Goal: Information Seeking & Learning: Learn about a topic

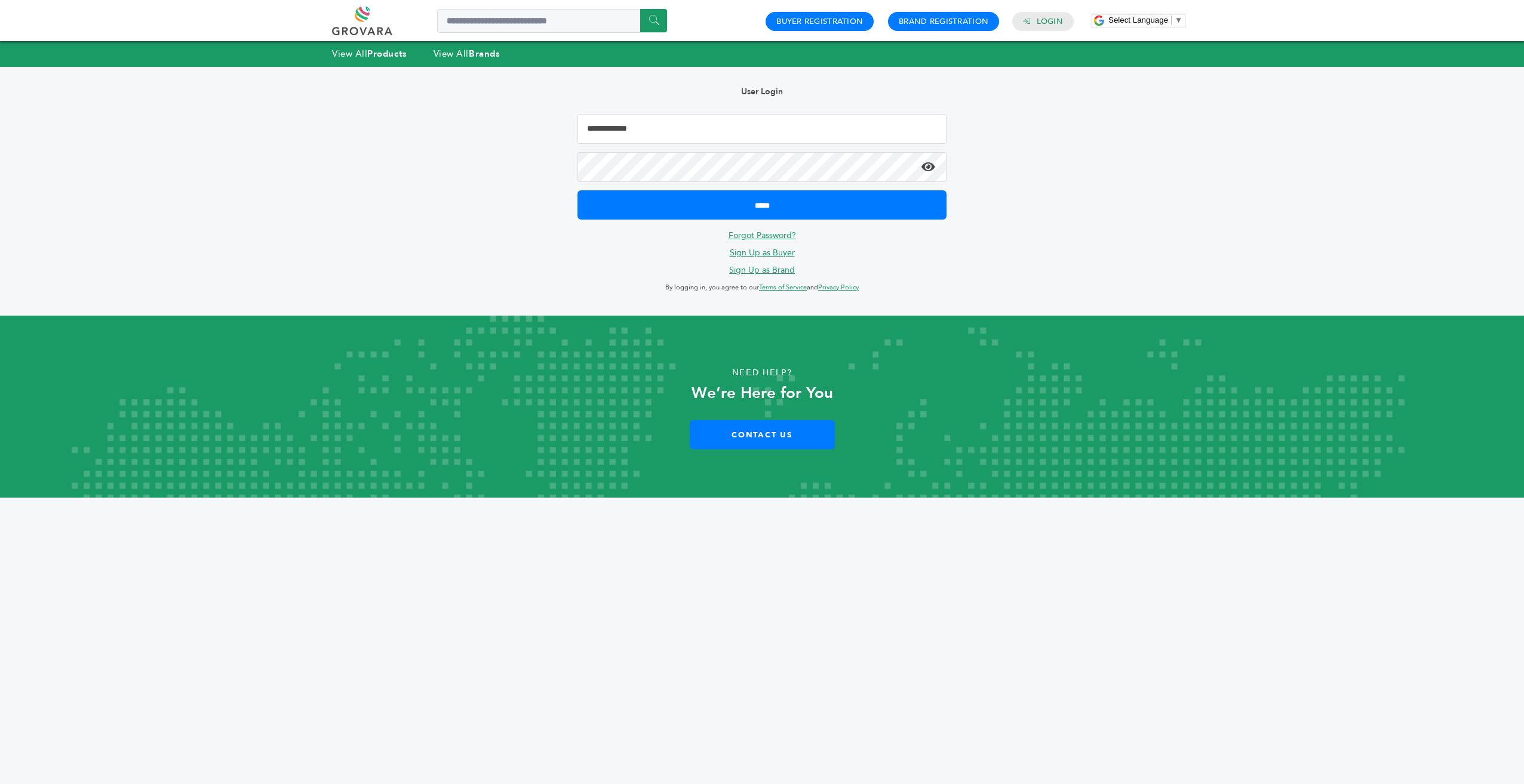
click at [673, 125] on input "Email Address" at bounding box center [762, 129] width 369 height 30
click at [677, 128] on input "Email Address" at bounding box center [762, 129] width 369 height 30
click at [1063, 323] on div "Need Help? We’re Here for You Contact Us" at bounding box center [762, 406] width 1524 height 182
click at [357, 56] on link "View All Products" at bounding box center [369, 53] width 75 height 12
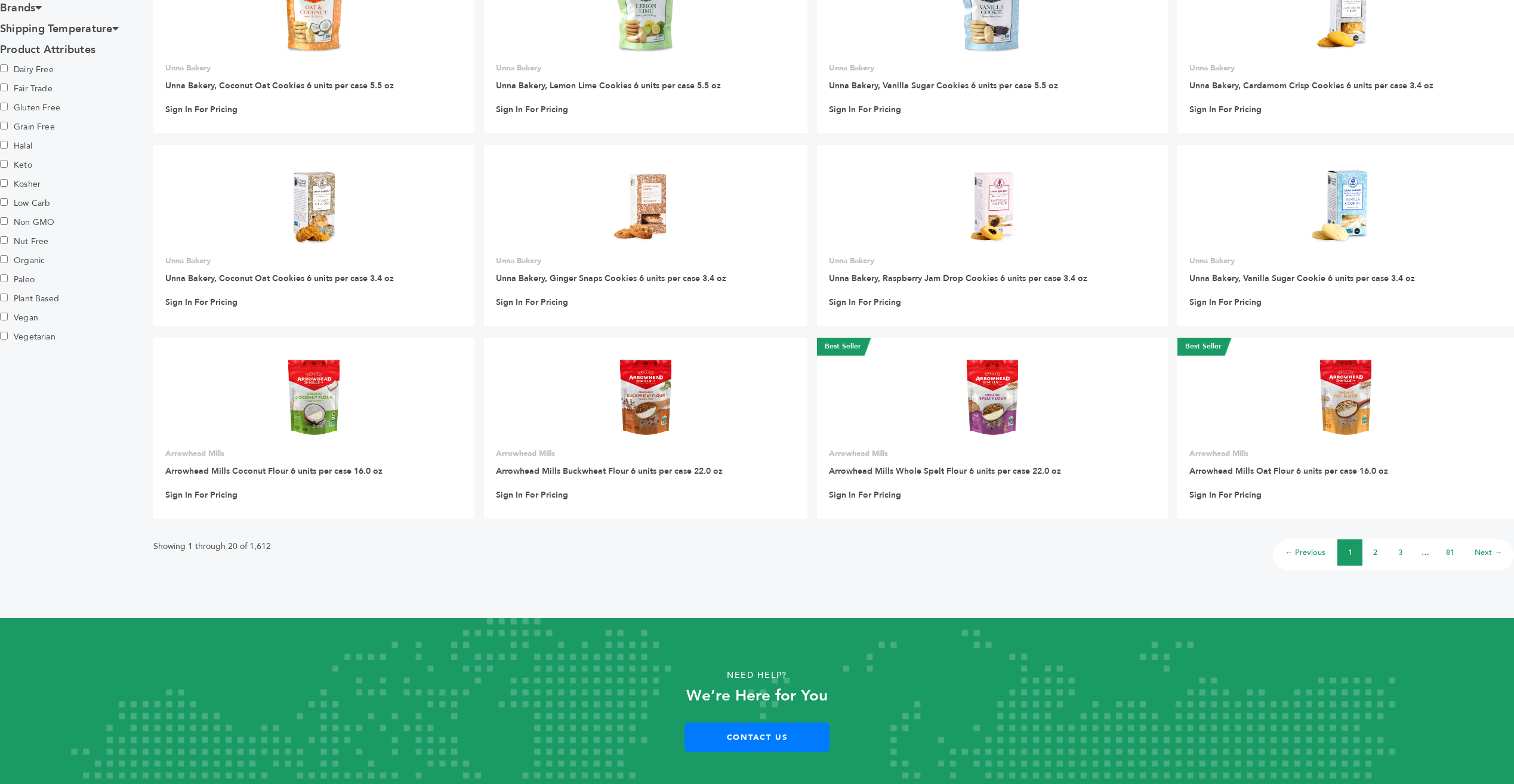
scroll to position [595, 0]
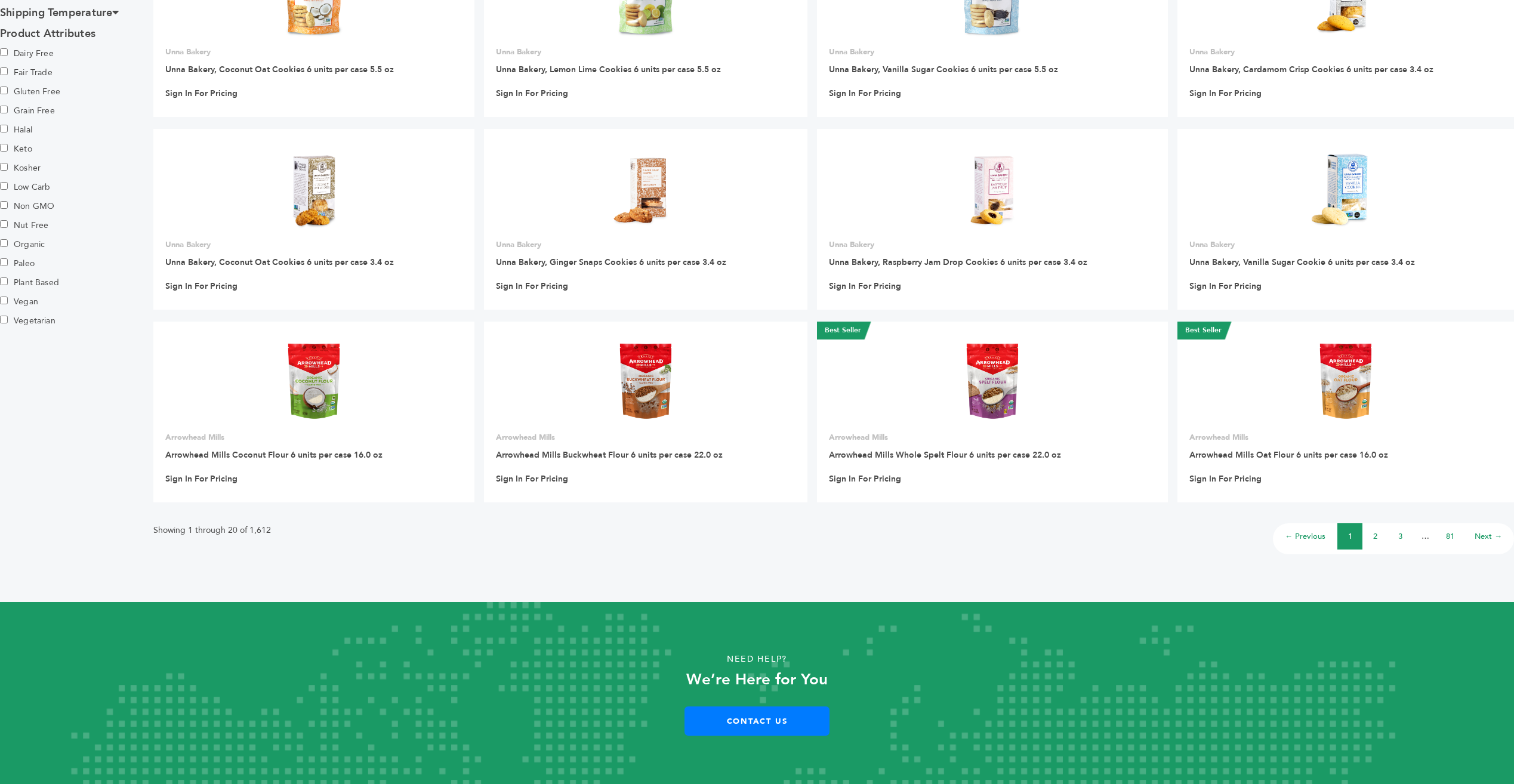
click at [1377, 537] on li "2" at bounding box center [1374, 536] width 25 height 26
click at [1375, 540] on link "2" at bounding box center [1375, 536] width 4 height 11
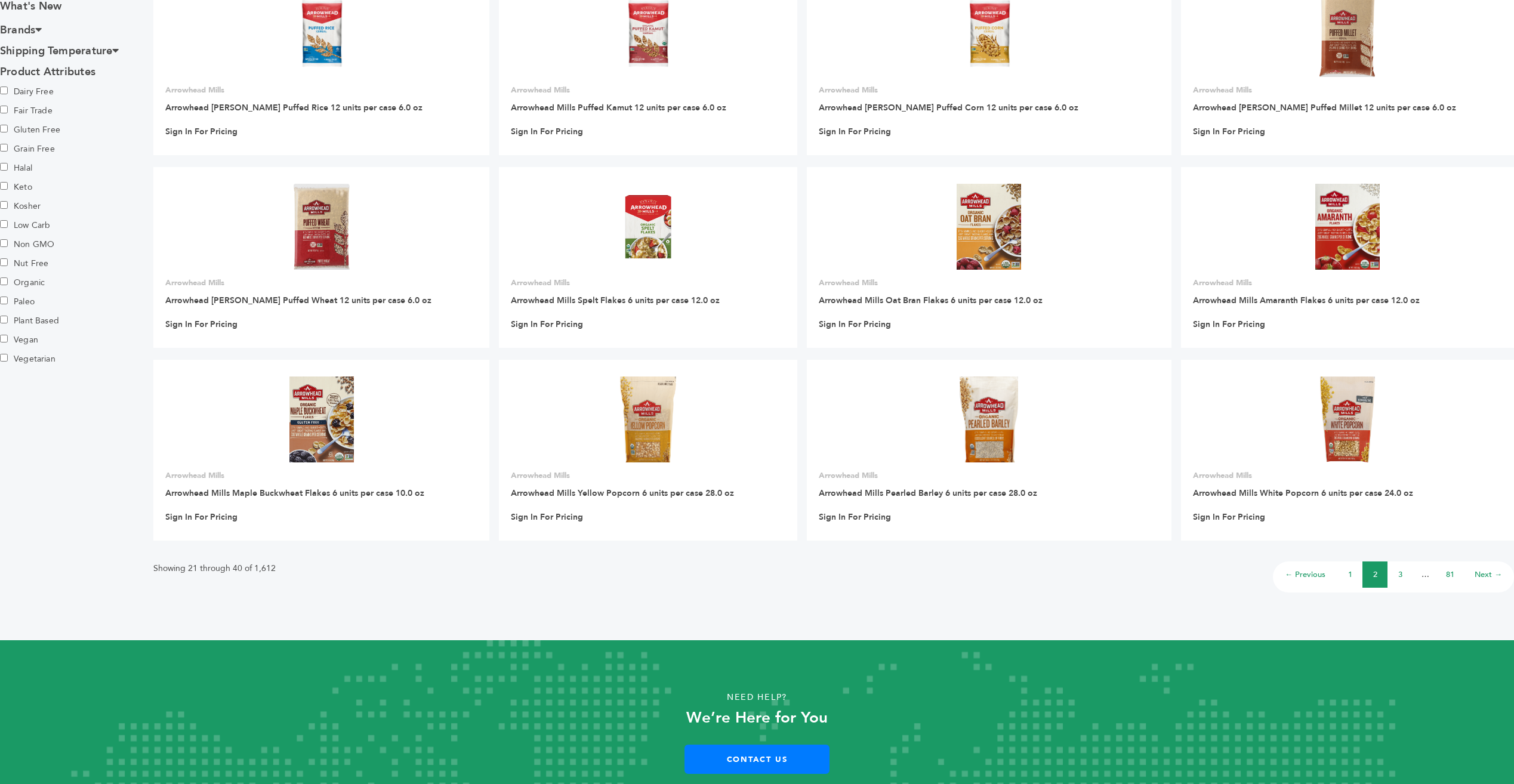
scroll to position [595, 0]
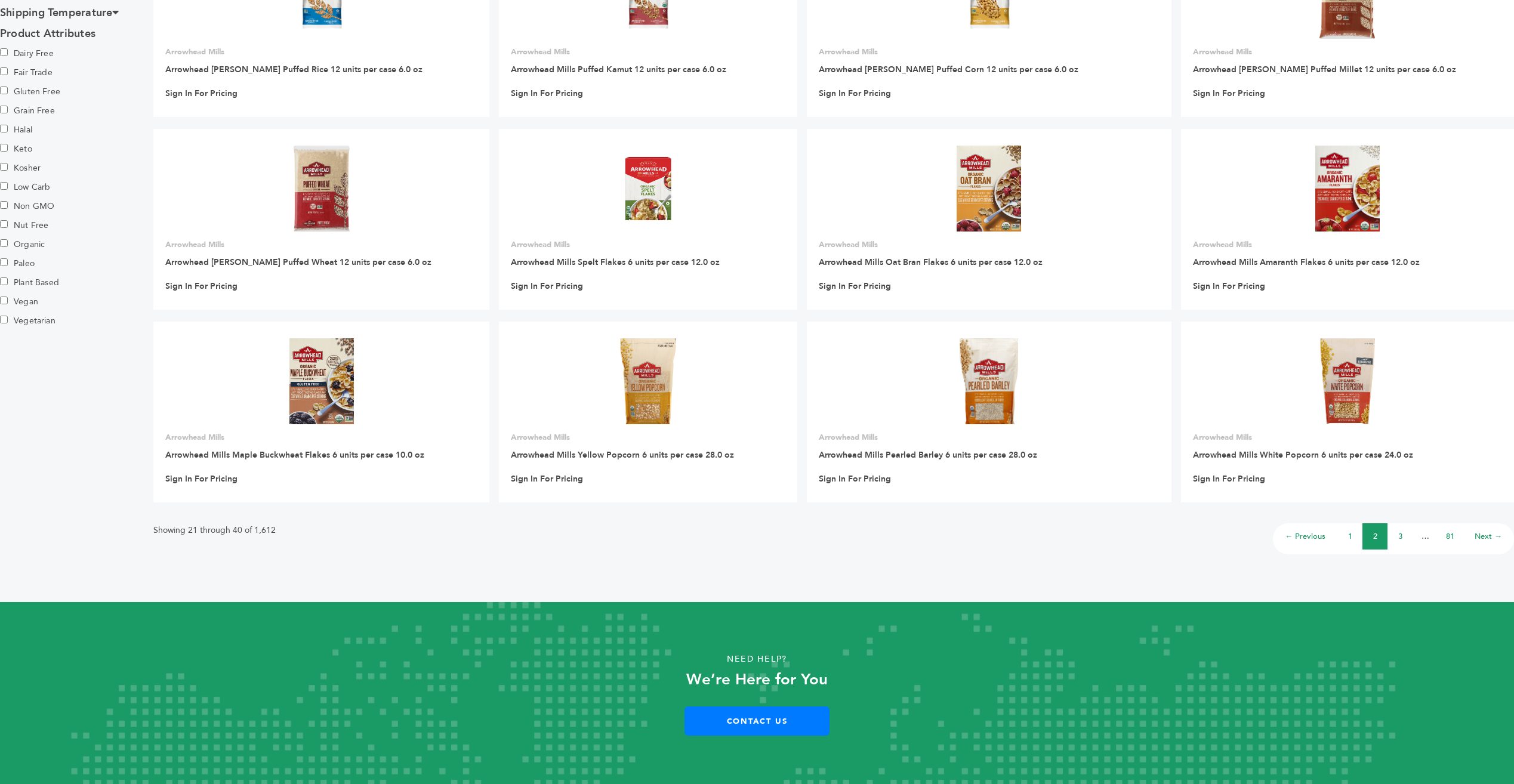
click at [1448, 538] on link "81" at bounding box center [1451, 536] width 9 height 11
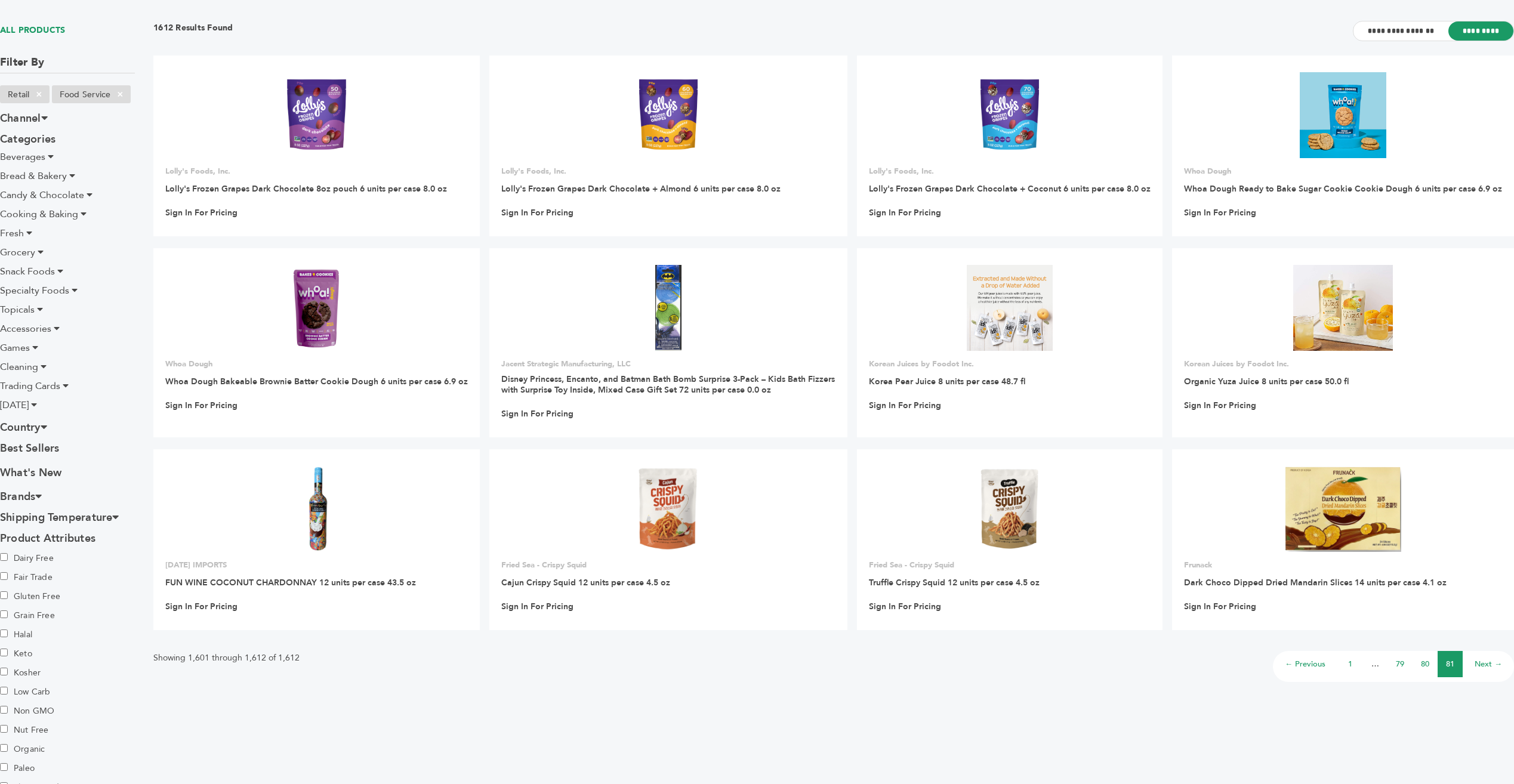
scroll to position [91, 0]
click at [1308, 661] on link "← Previous" at bounding box center [1305, 663] width 41 height 11
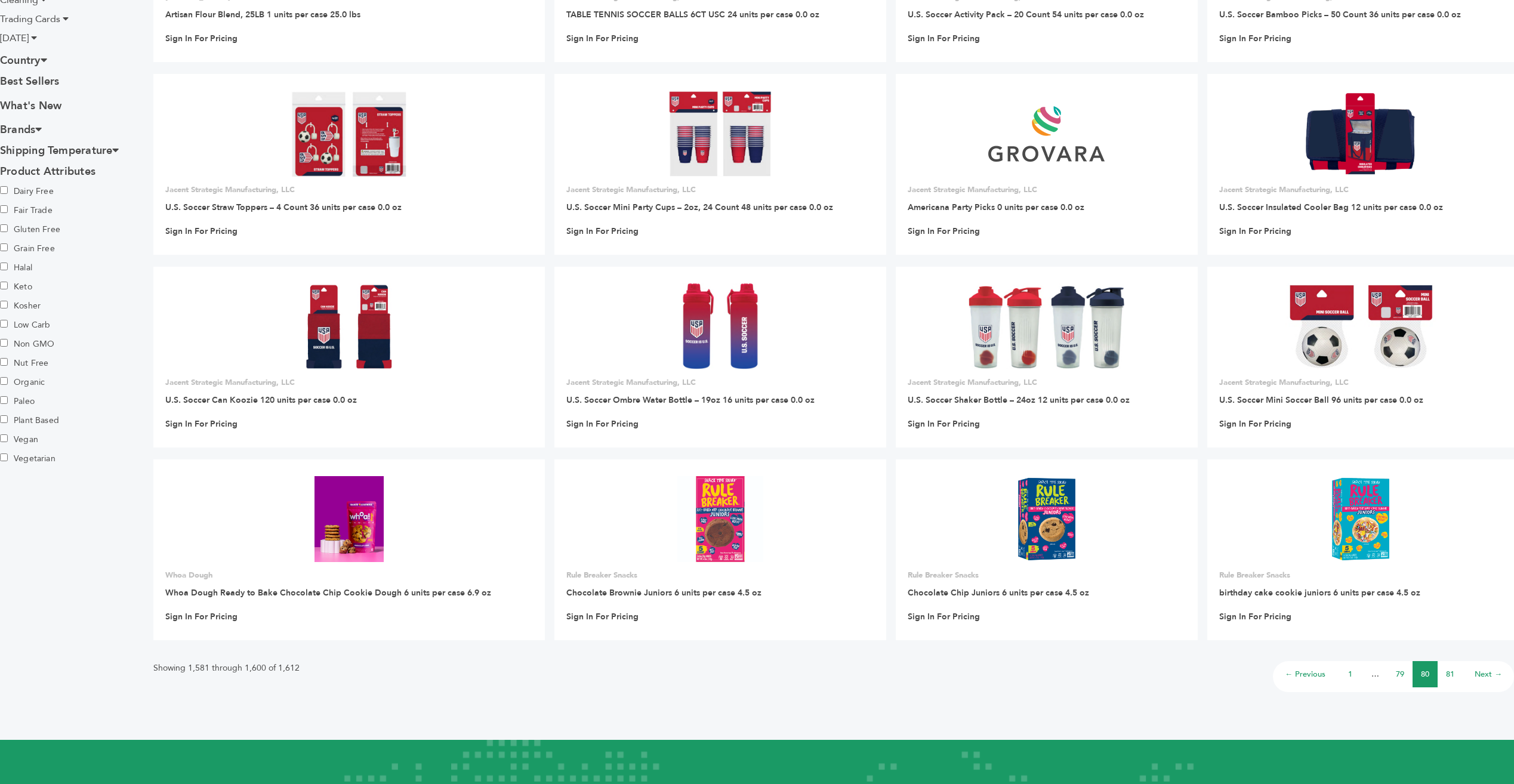
scroll to position [463, 0]
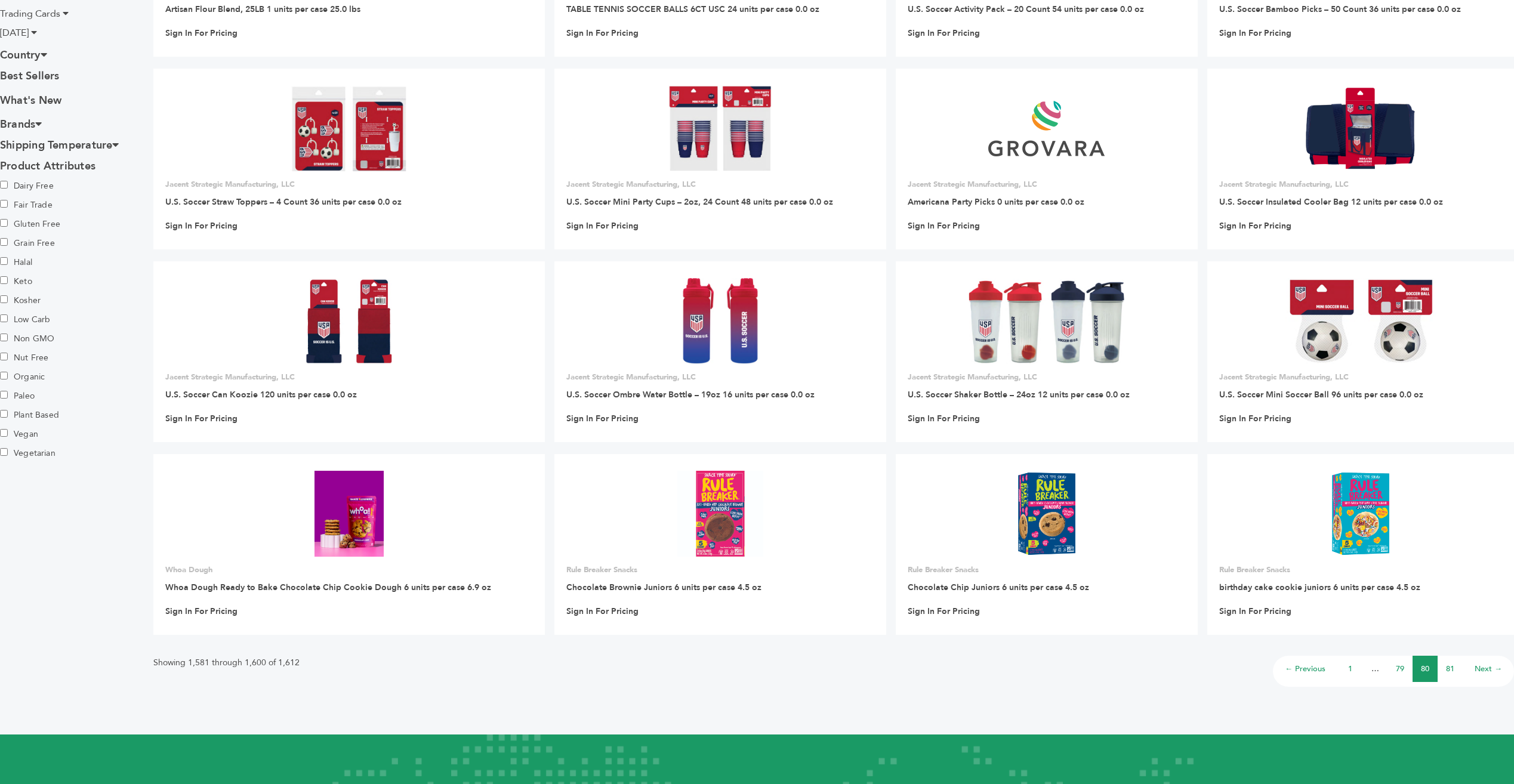
click at [1302, 671] on link "← Previous" at bounding box center [1305, 669] width 41 height 11
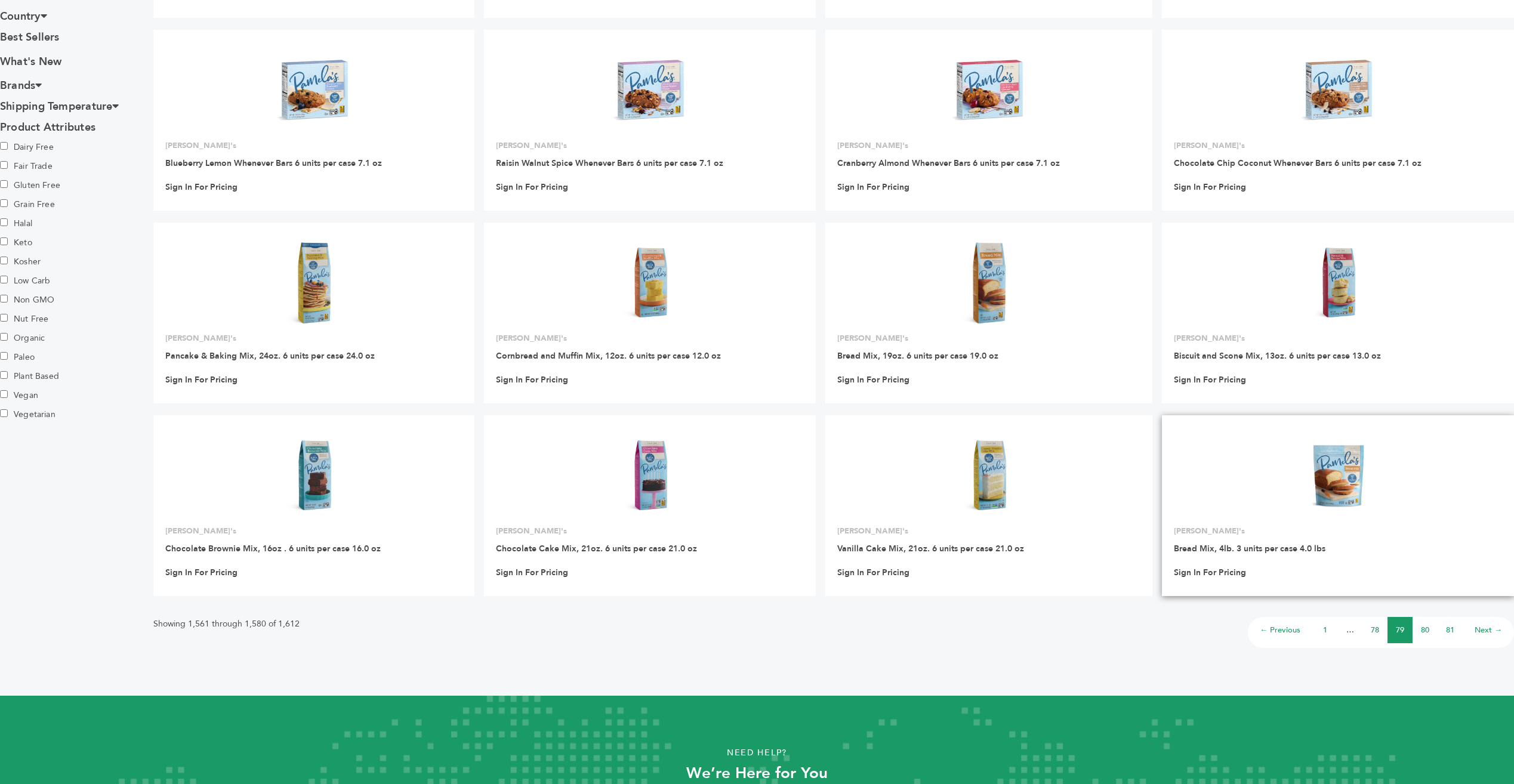
scroll to position [504, 0]
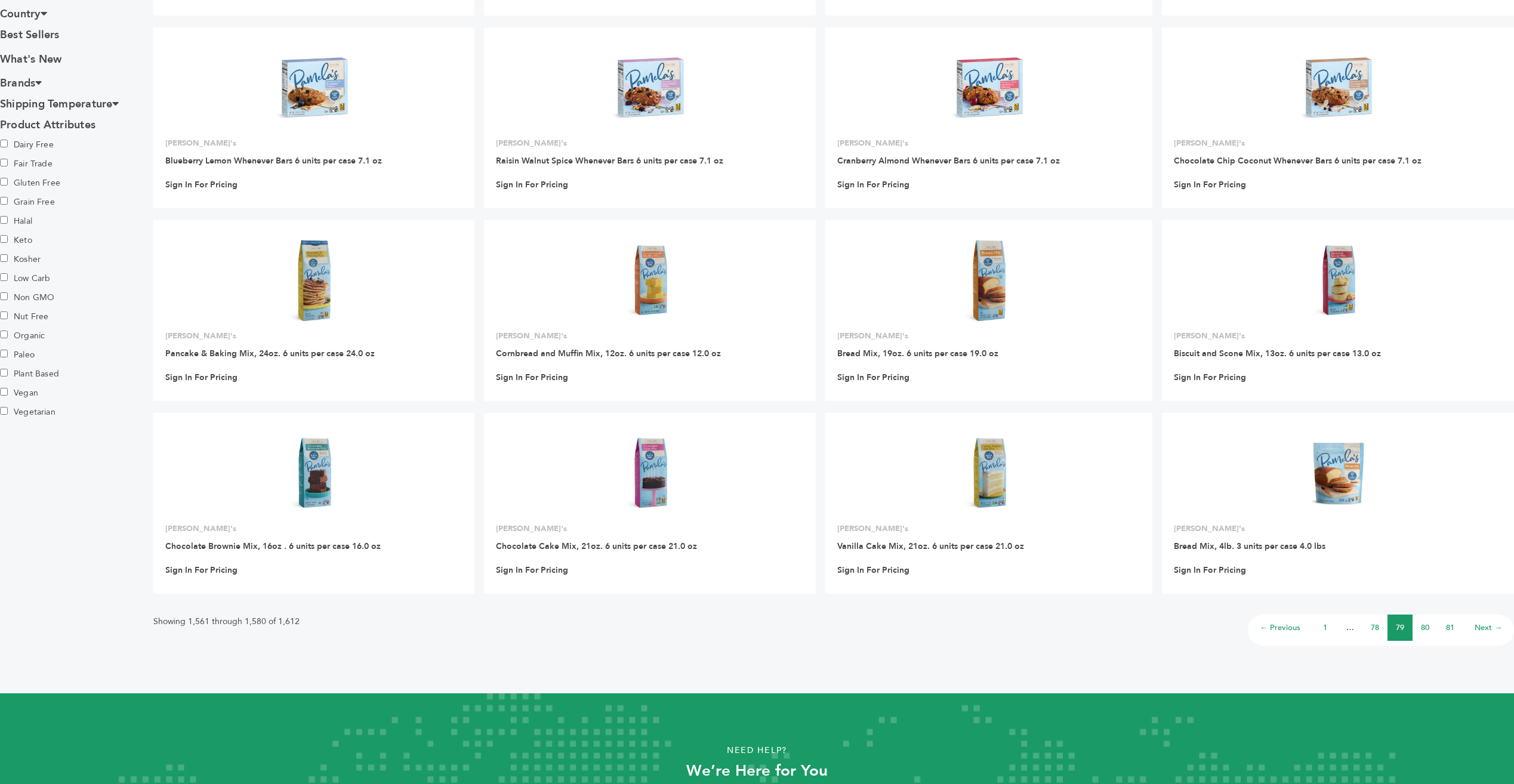
click at [1281, 624] on link "← Previous" at bounding box center [1279, 627] width 41 height 11
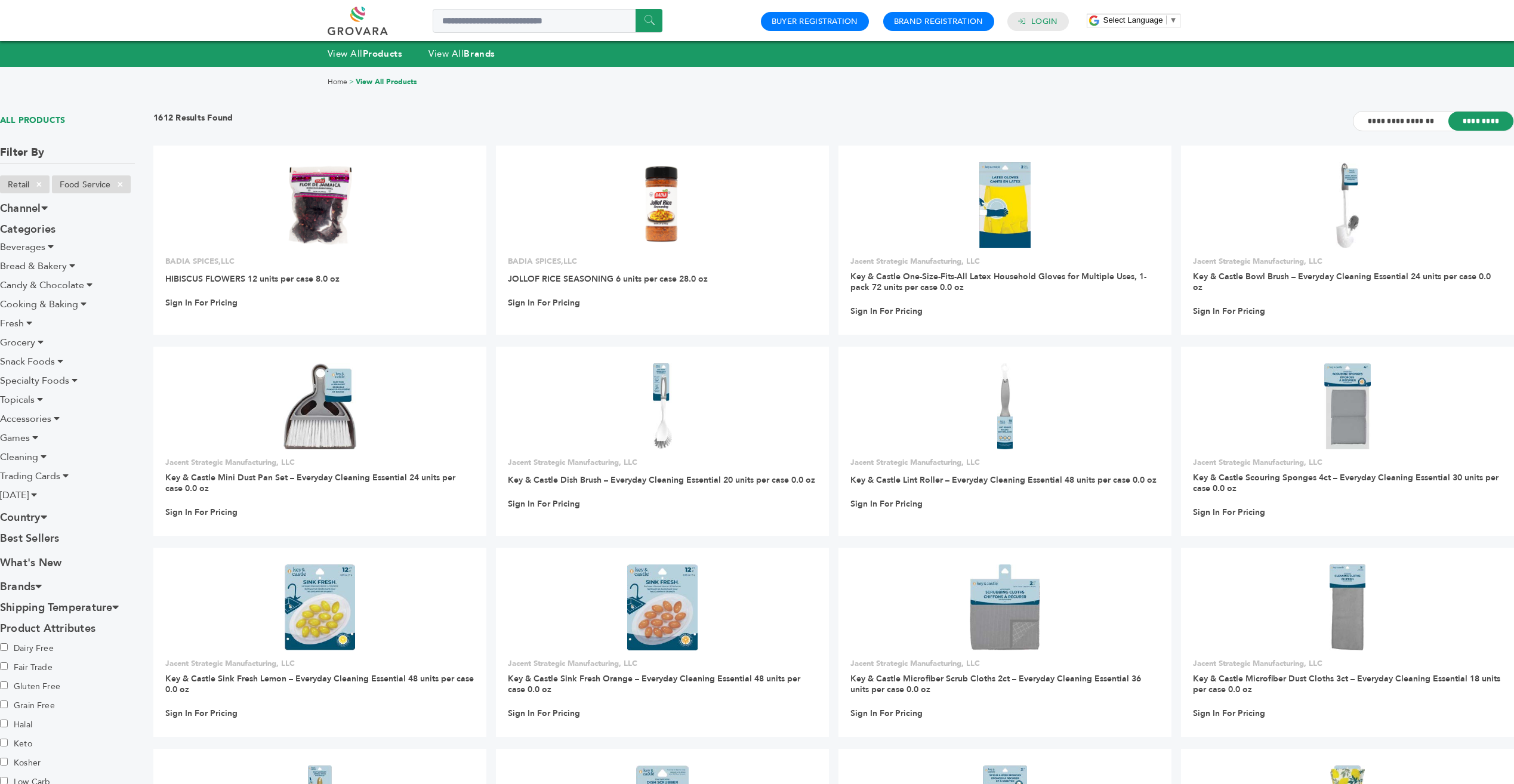
click at [30, 250] on span "Beverages" at bounding box center [23, 247] width 46 height 13
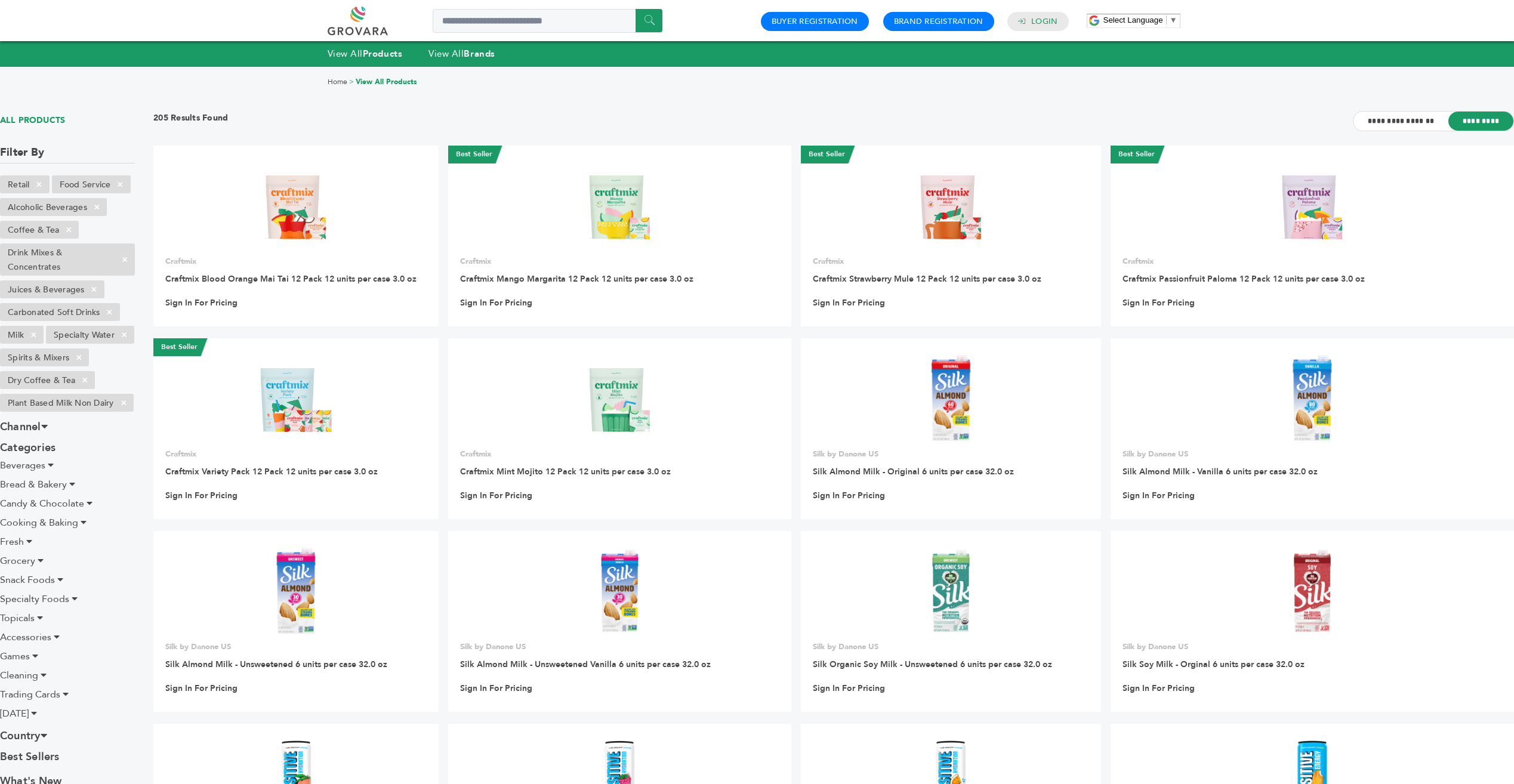
click at [31, 472] on span "Beverages" at bounding box center [23, 465] width 46 height 13
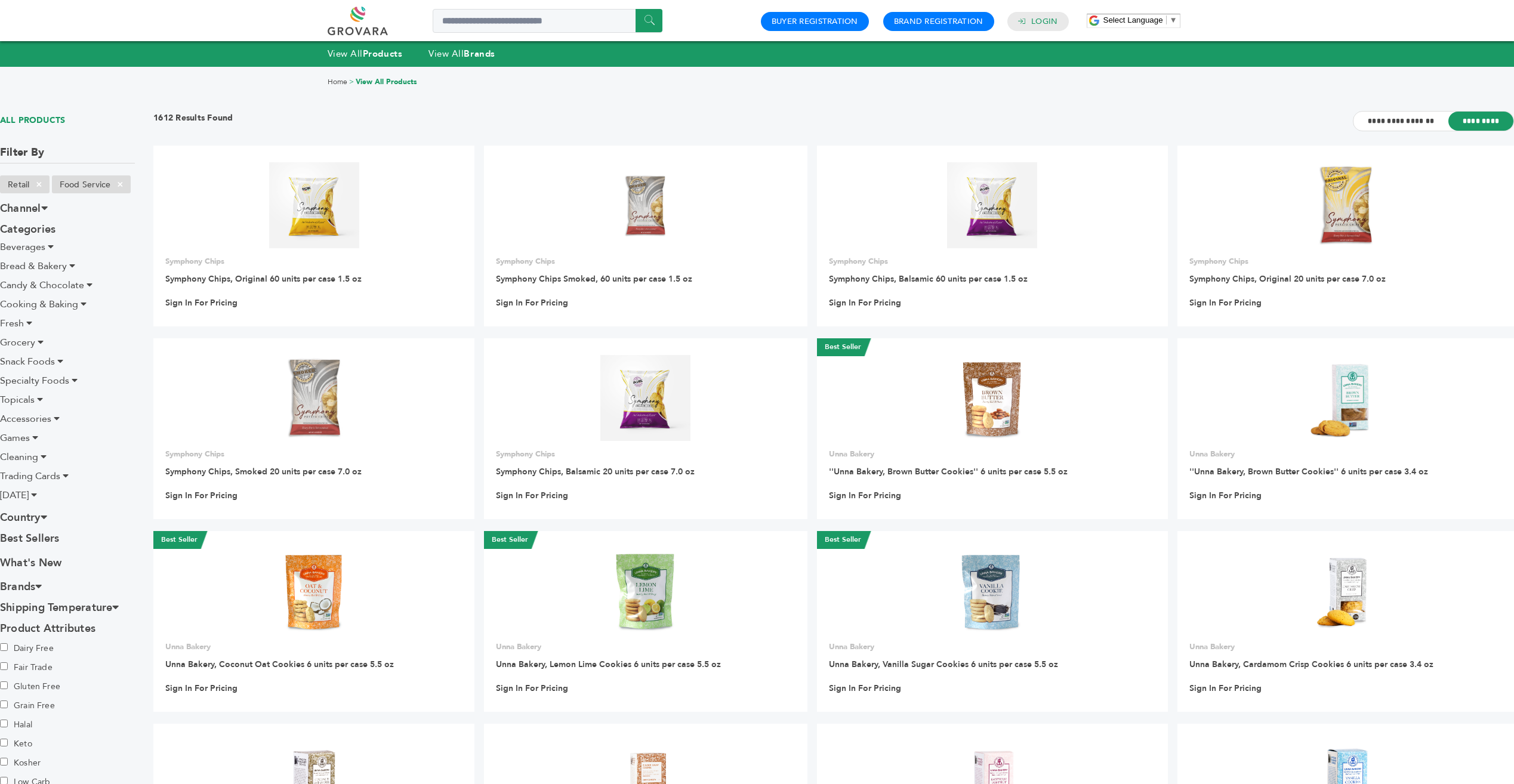
click at [32, 247] on span "Beverages" at bounding box center [23, 247] width 46 height 13
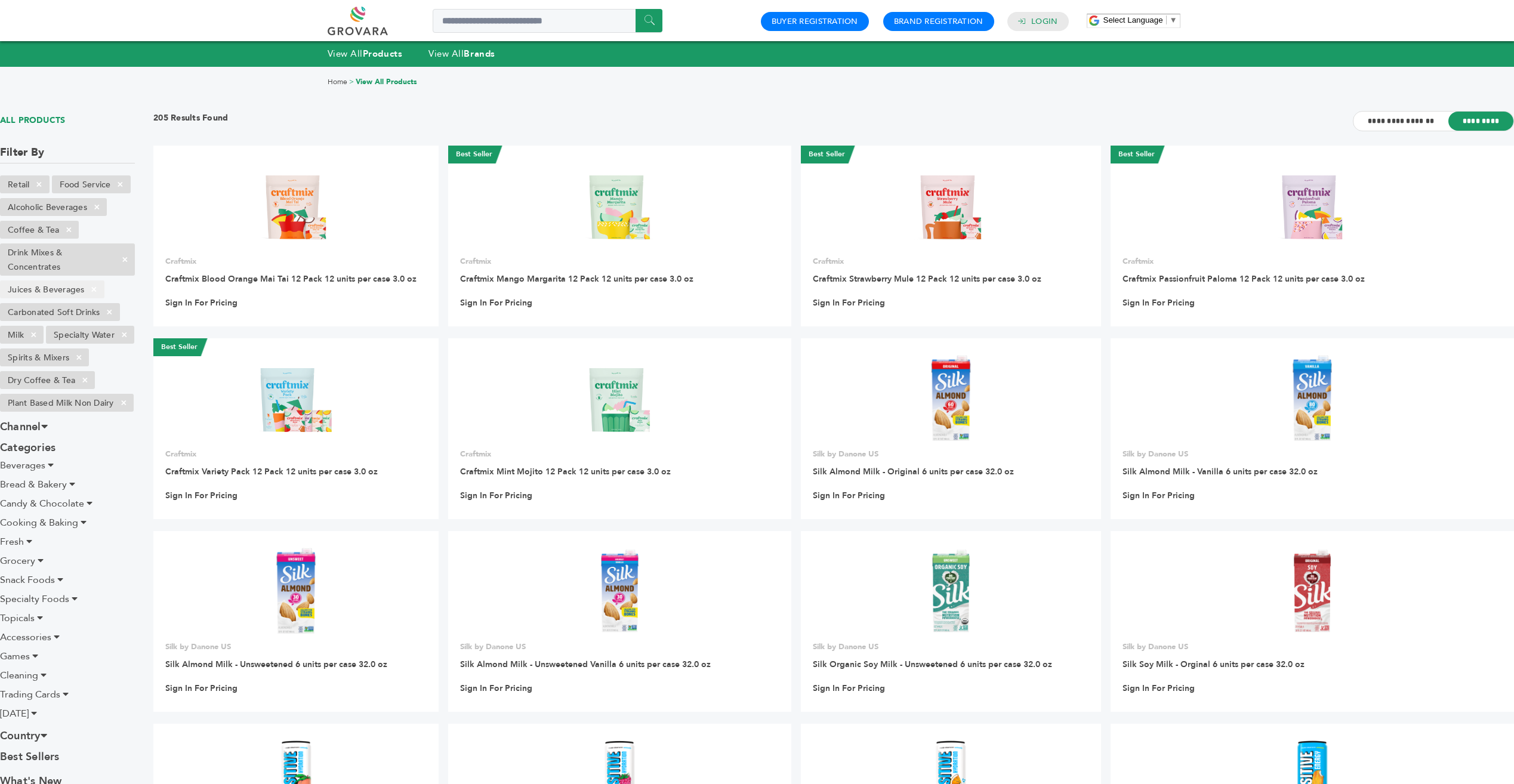
click at [43, 288] on li "Juices & Beverages ×" at bounding box center [52, 289] width 105 height 18
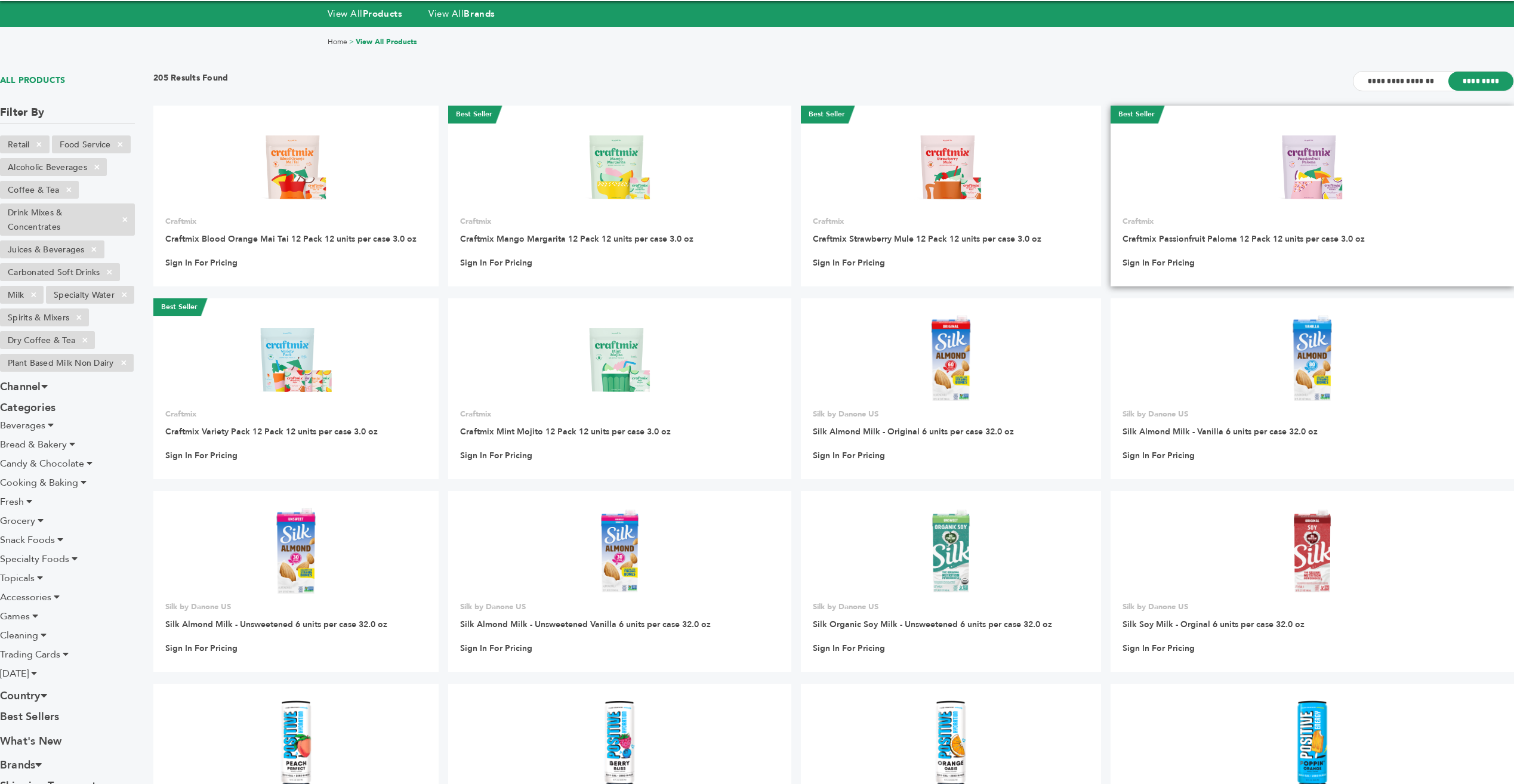
scroll to position [38, 0]
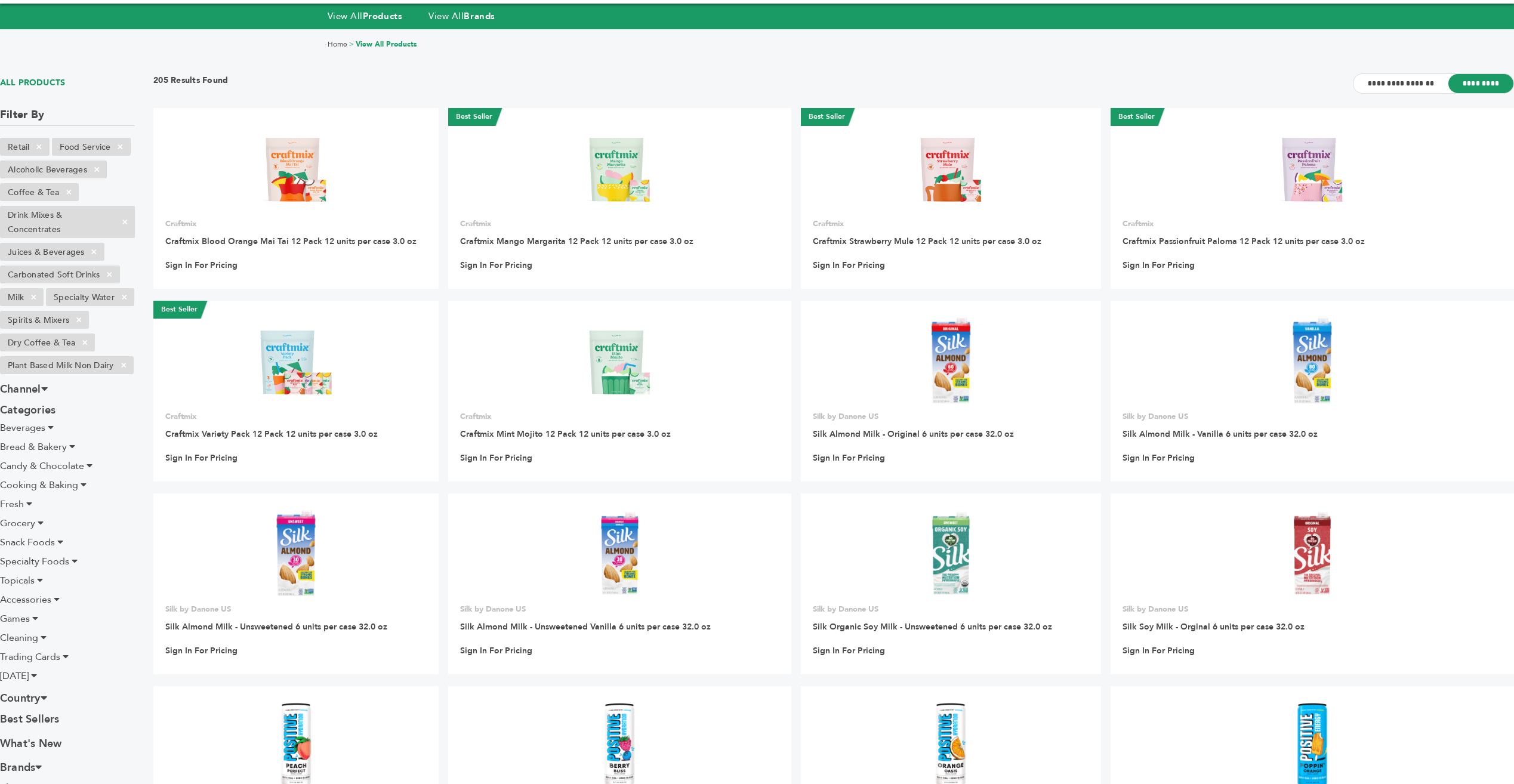
click at [1254, 33] on div "Home > View All Products" at bounding box center [757, 44] width 1514 height 31
click at [1132, 6] on div "View All Products View All Brands" at bounding box center [757, 16] width 1514 height 25
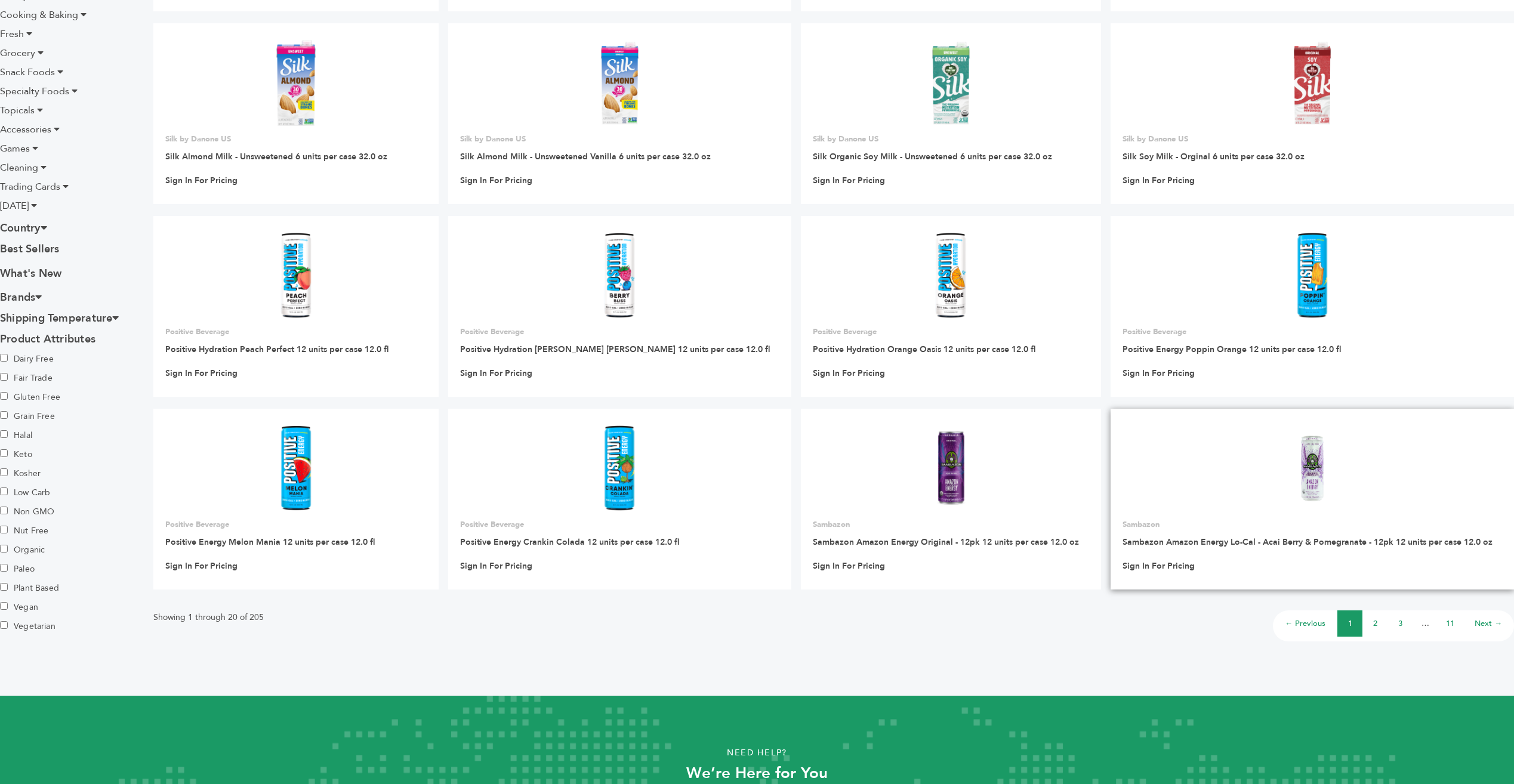
scroll to position [510, 0]
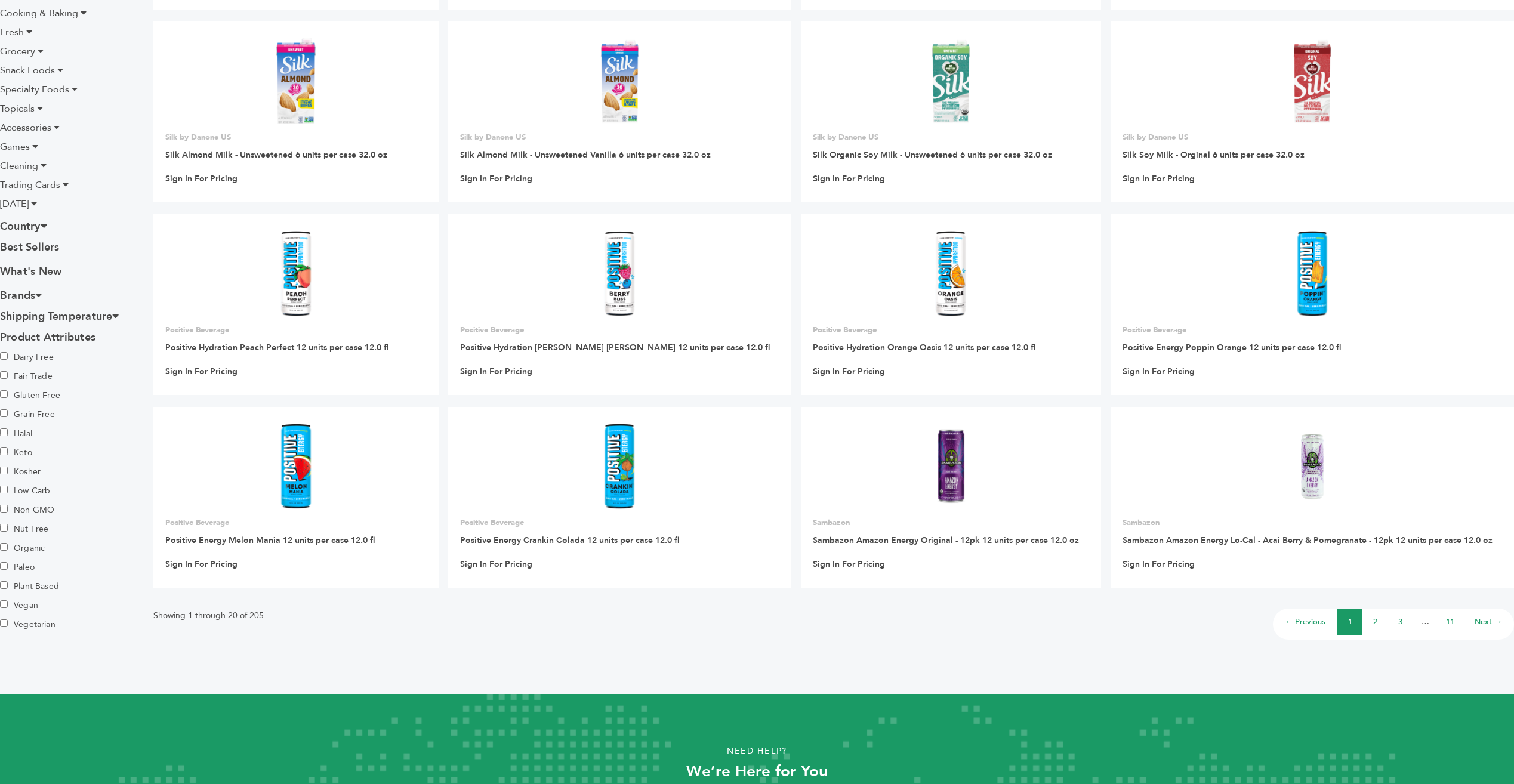
click at [1450, 621] on link "11" at bounding box center [1451, 621] width 9 height 11
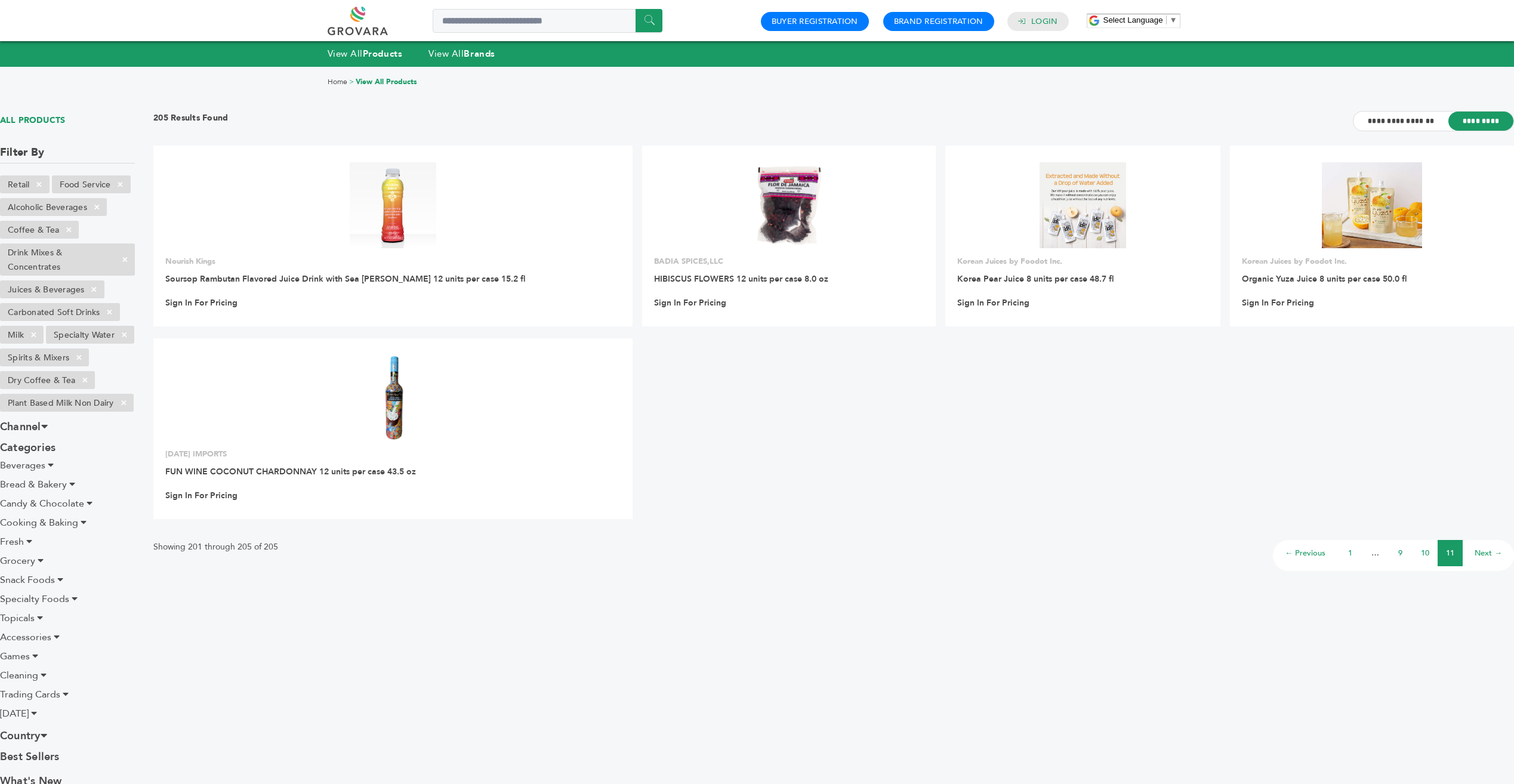
click at [1431, 552] on li "10" at bounding box center [1425, 553] width 25 height 26
click at [1424, 550] on link "10" at bounding box center [1425, 553] width 9 height 11
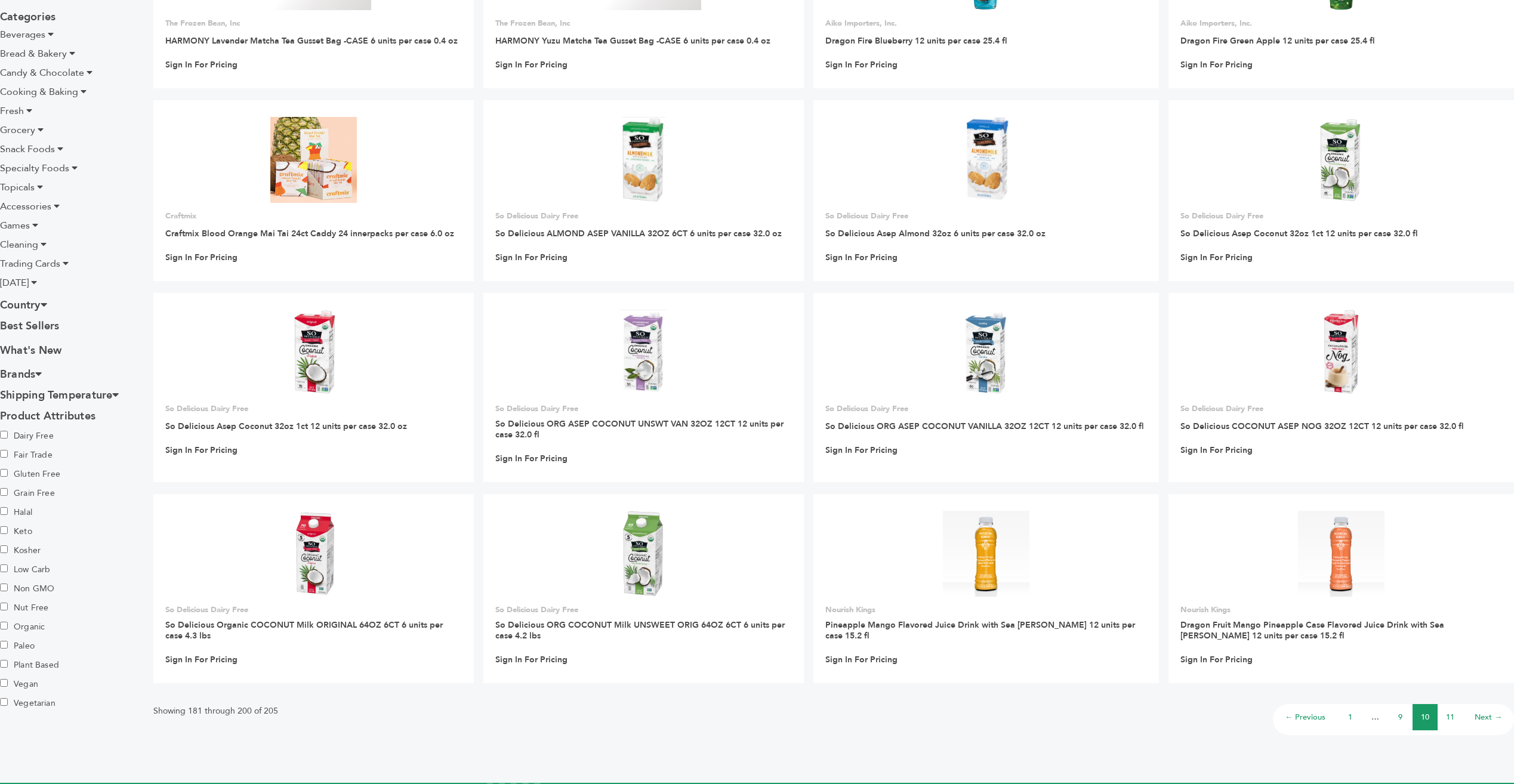
scroll to position [438, 0]
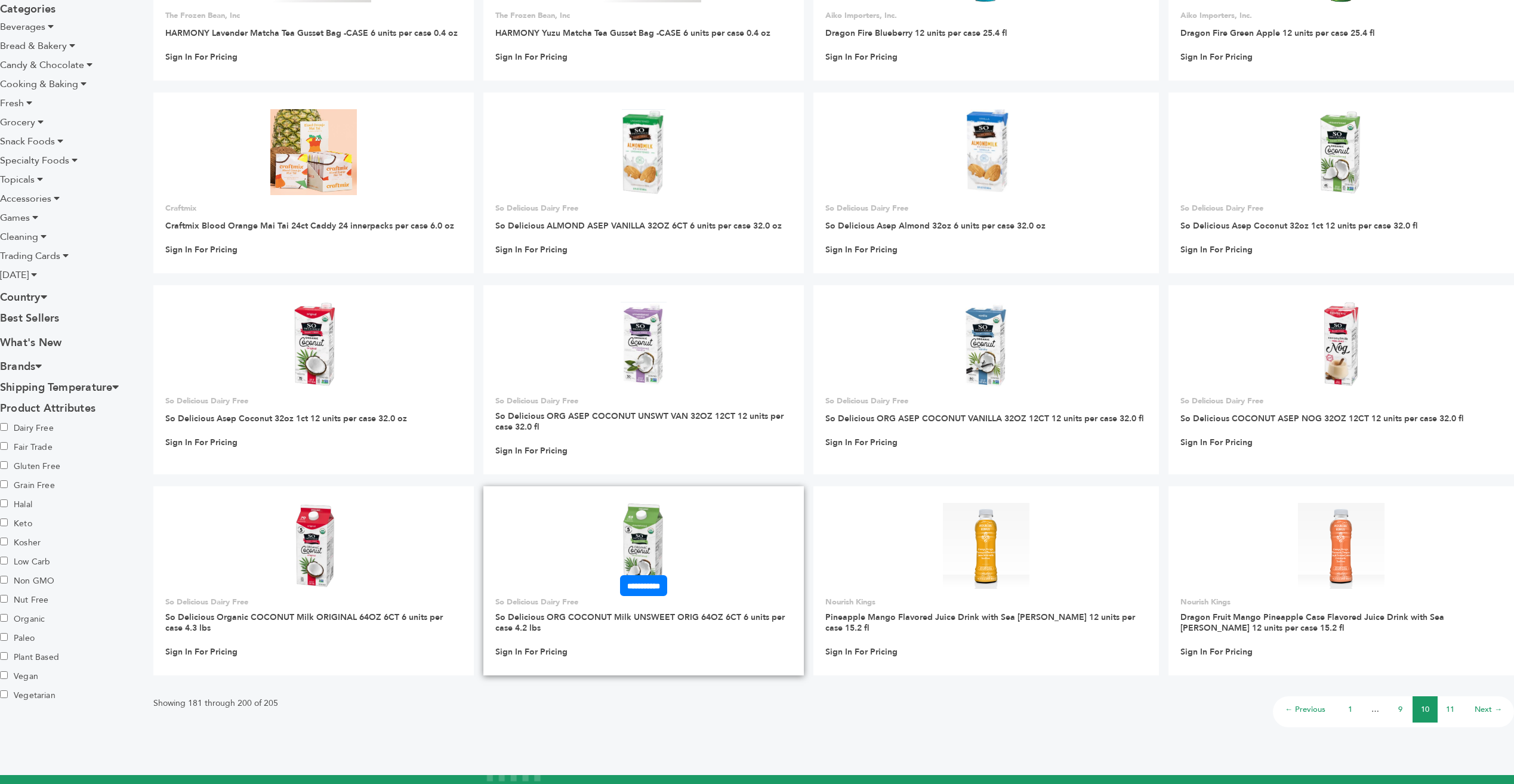
click at [666, 548] on img at bounding box center [643, 546] width 46 height 86
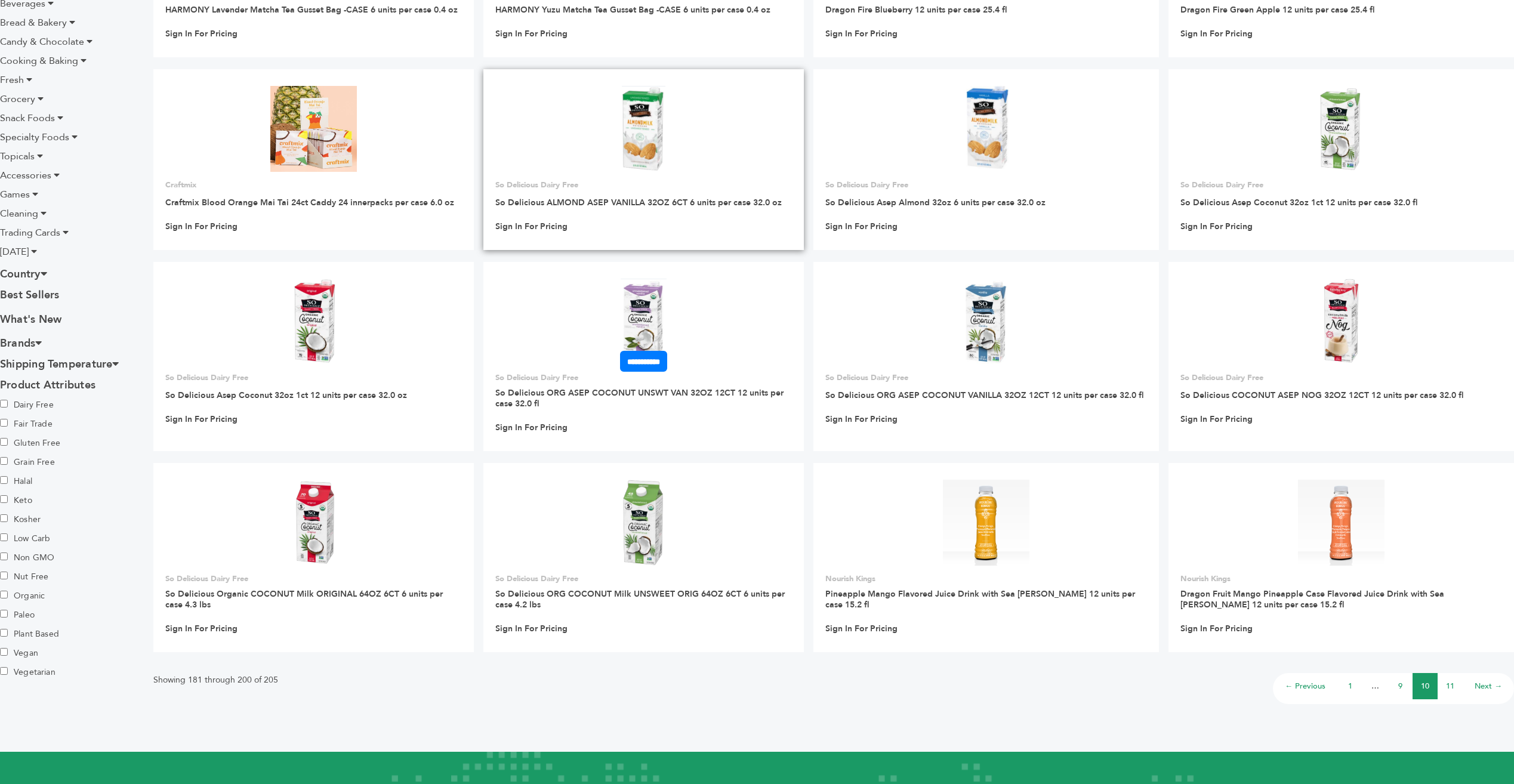
scroll to position [438, 0]
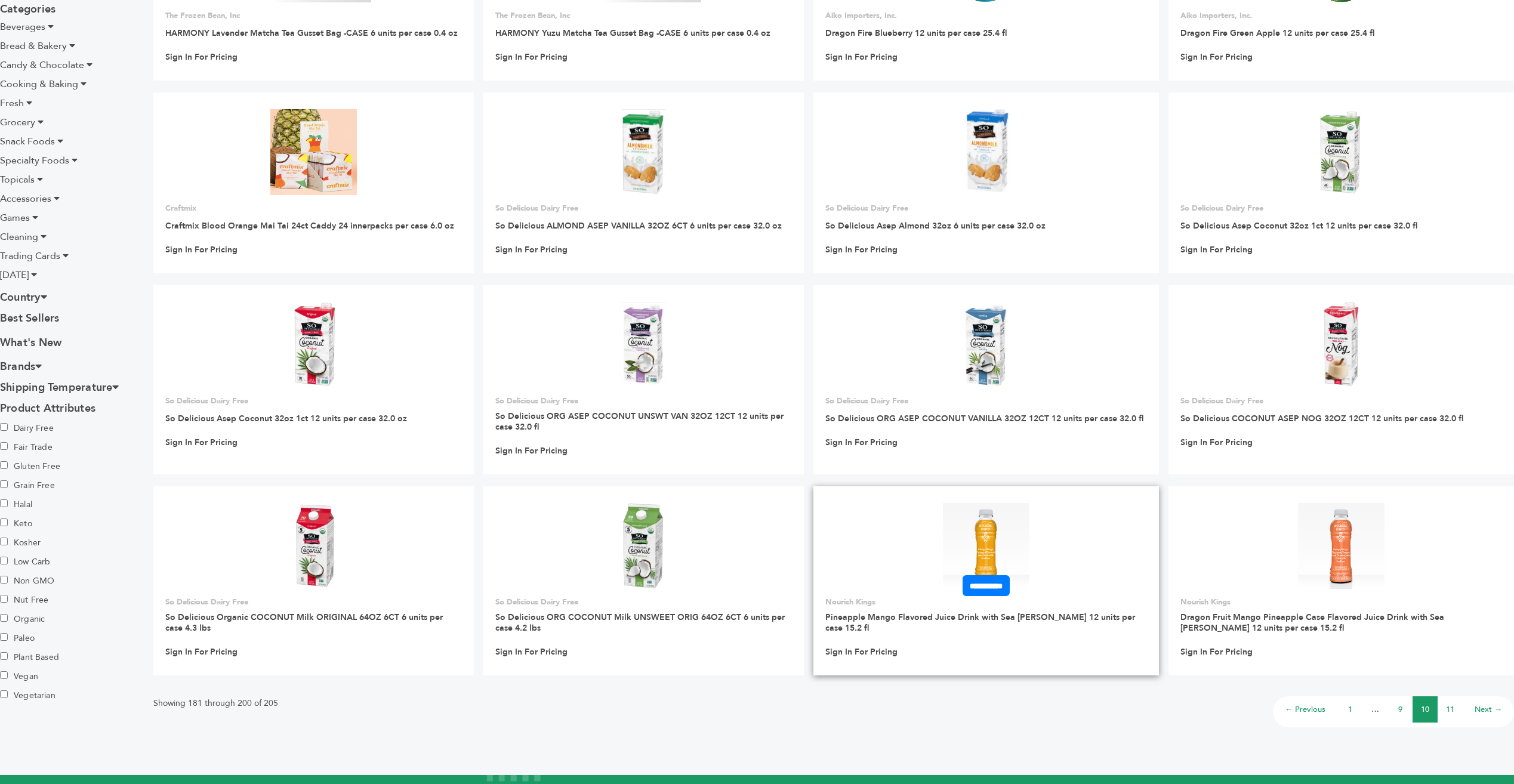
click at [1011, 533] on img at bounding box center [986, 546] width 86 height 86
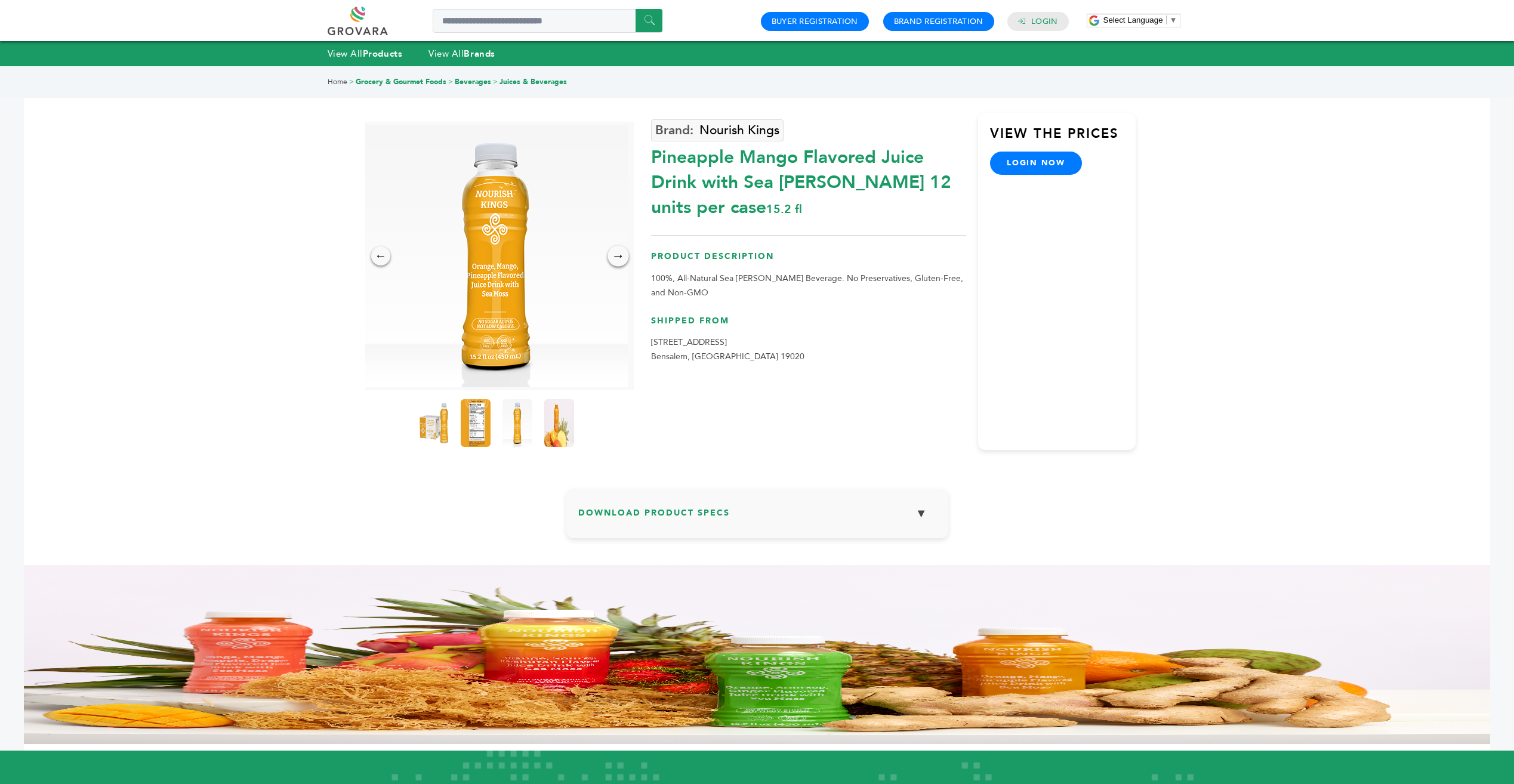
click at [619, 257] on div "→" at bounding box center [617, 255] width 21 height 21
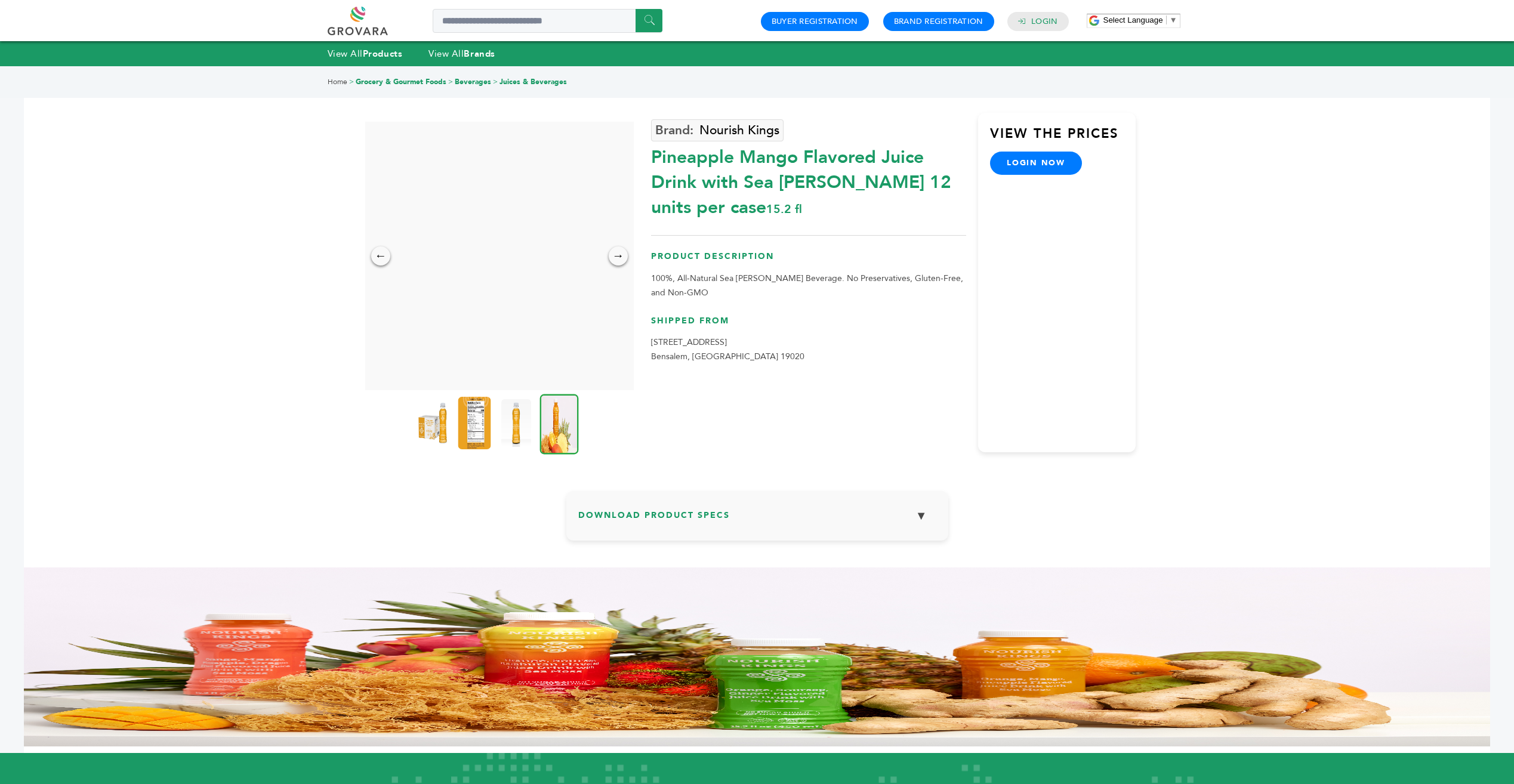
click at [470, 418] on img at bounding box center [474, 423] width 33 height 53
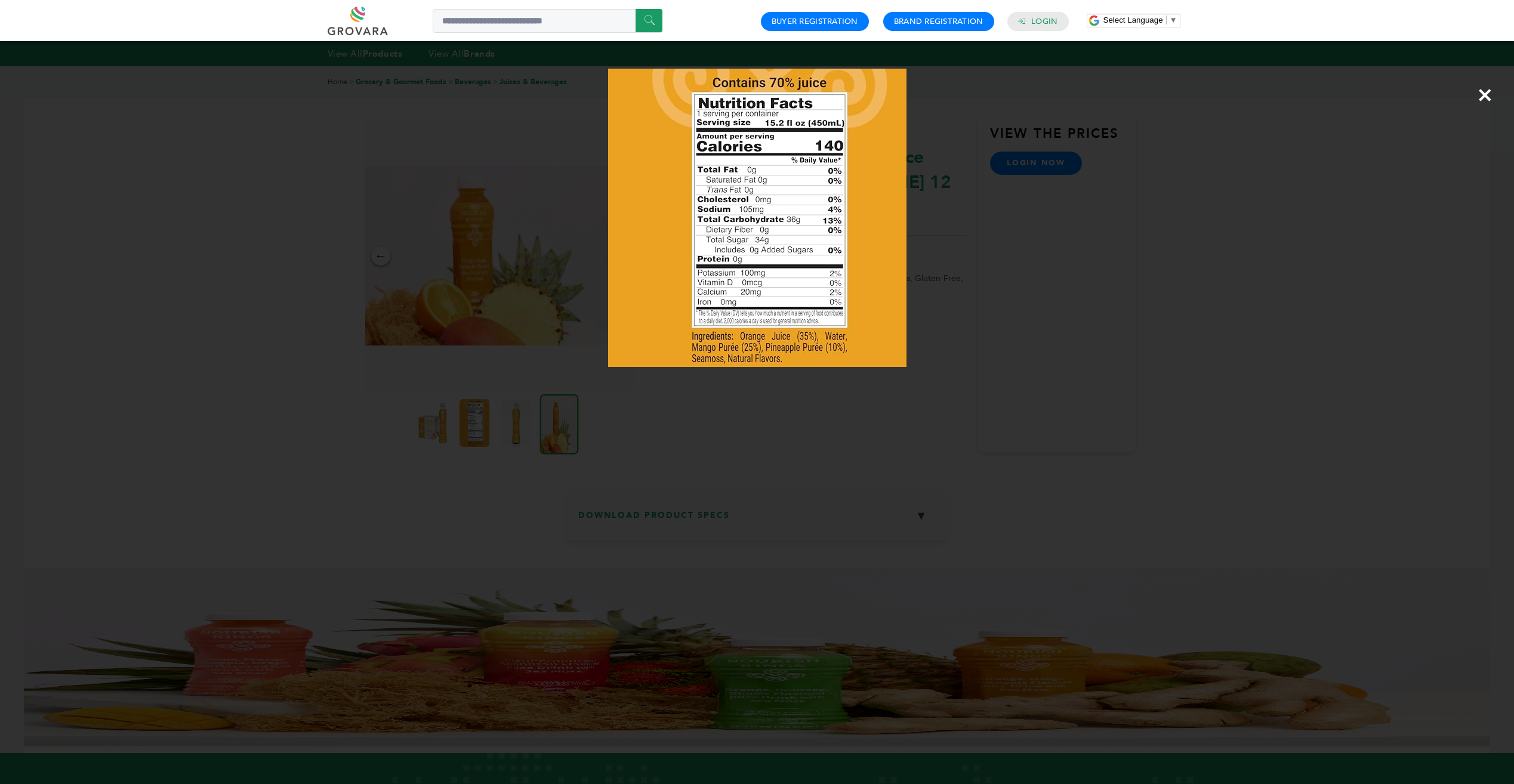
click at [1483, 93] on span "×" at bounding box center [1485, 95] width 16 height 33
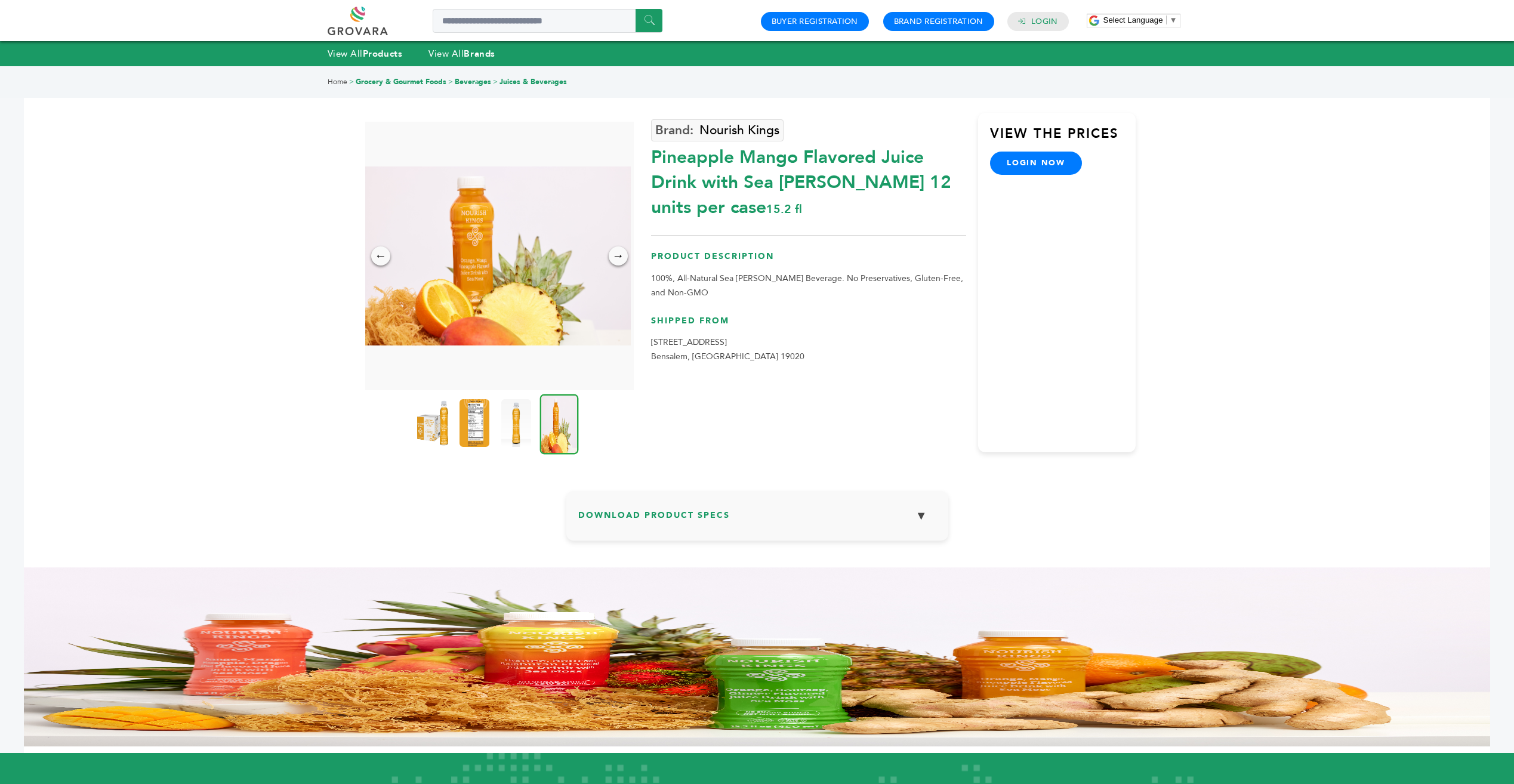
click at [438, 429] on img at bounding box center [433, 423] width 33 height 53
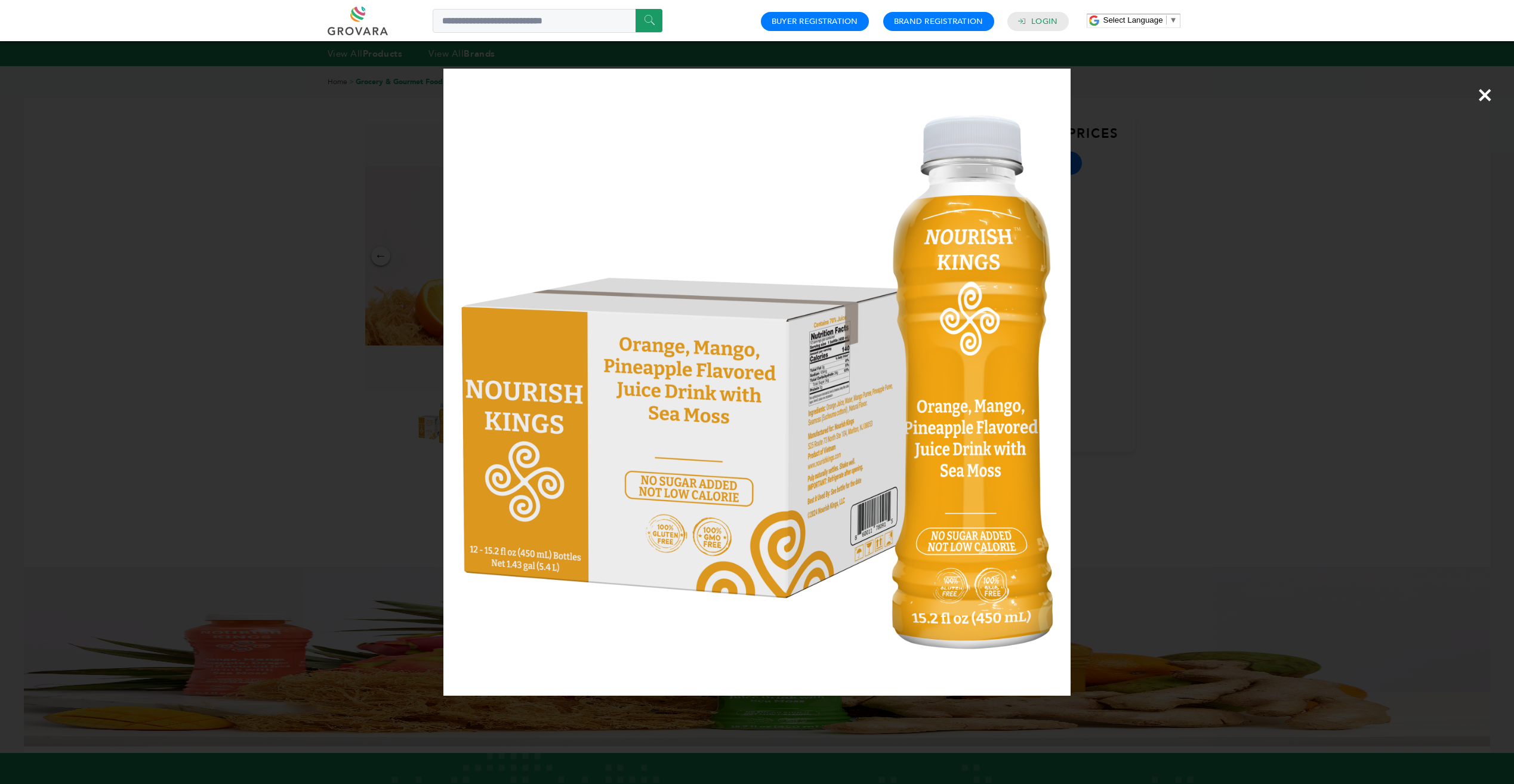
click at [1325, 310] on div "×" at bounding box center [757, 392] width 1514 height 784
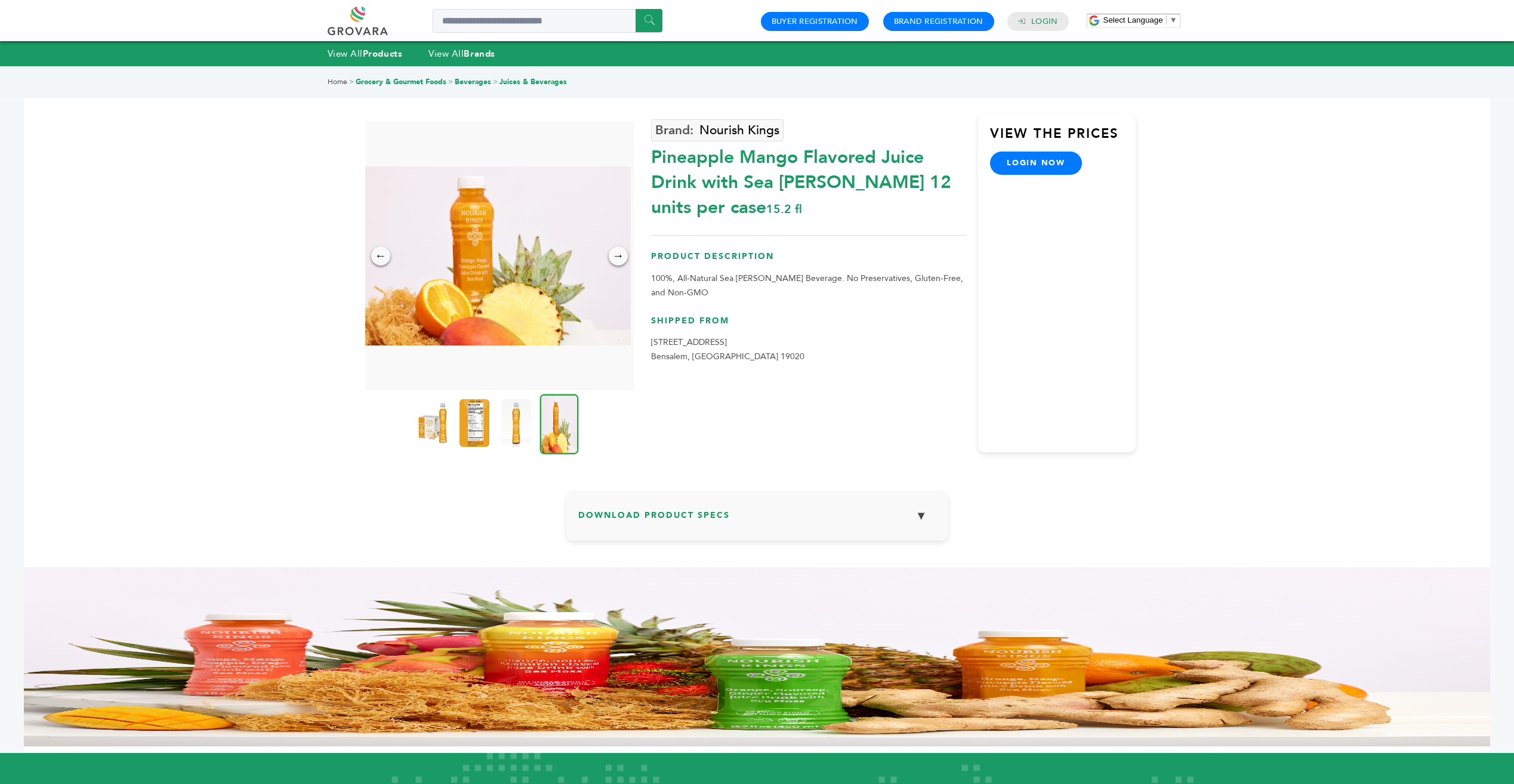
click at [592, 724] on img at bounding box center [756, 656] width 1466 height 179
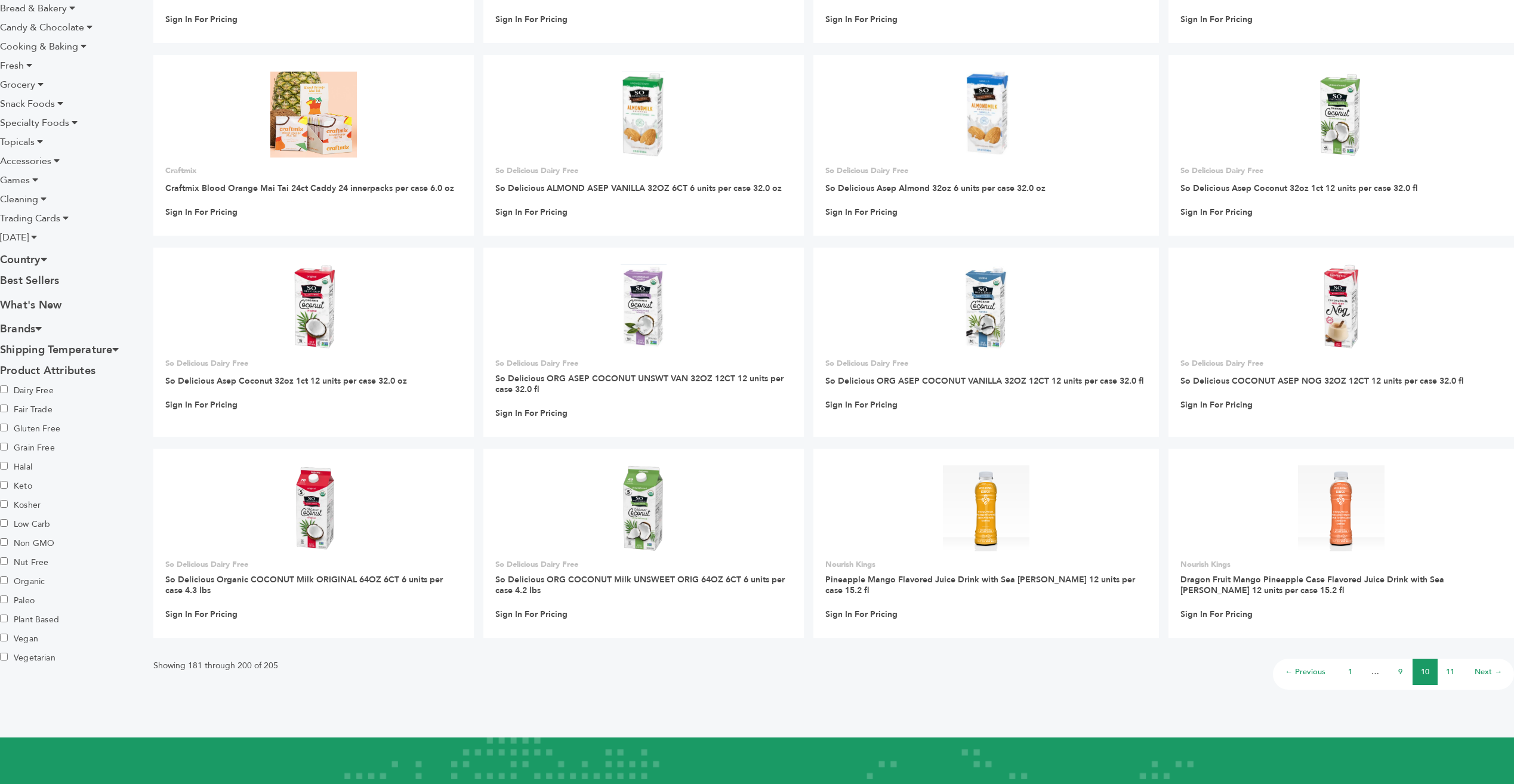
scroll to position [486, 0]
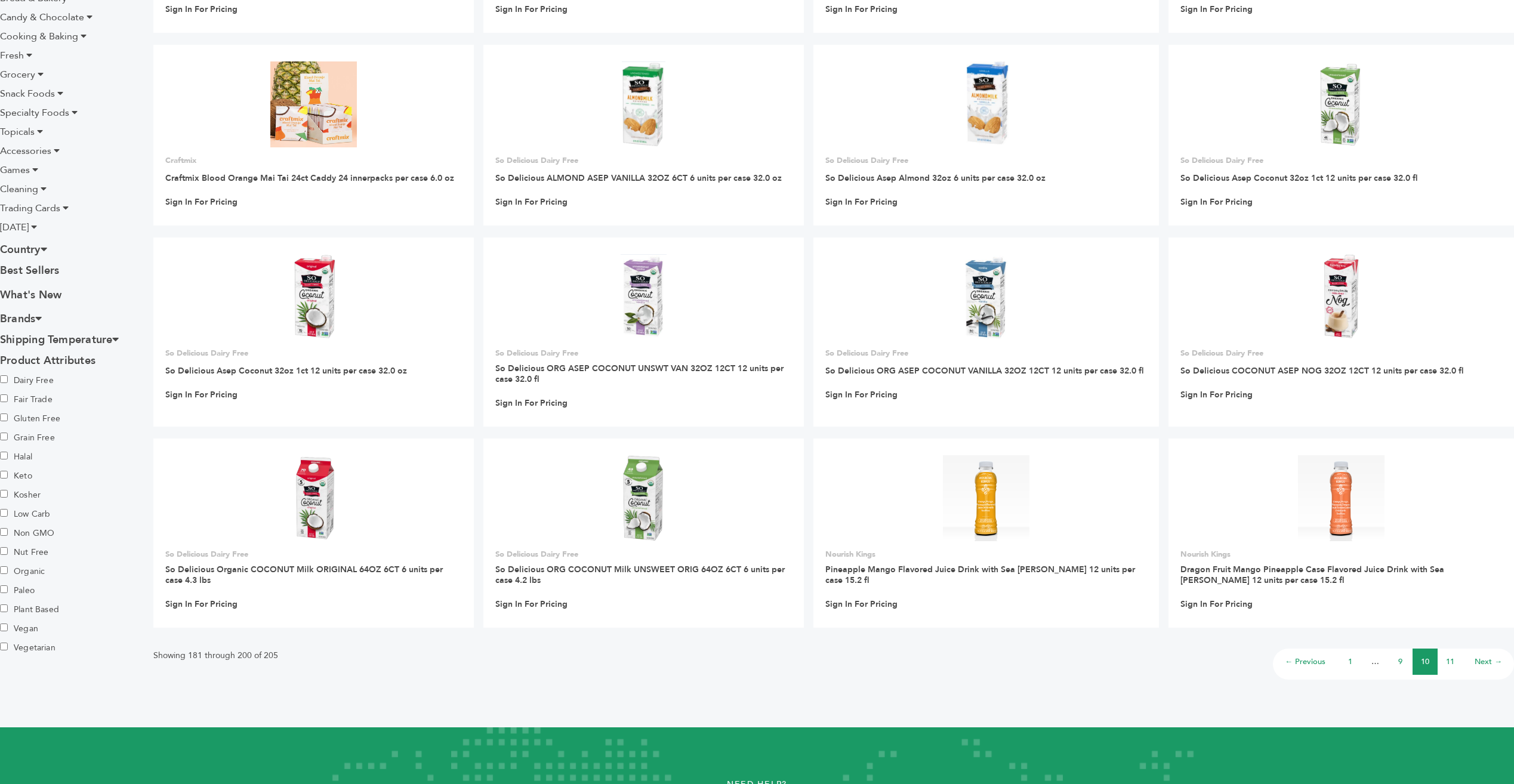
click at [1488, 659] on link "Next →" at bounding box center [1488, 661] width 28 height 11
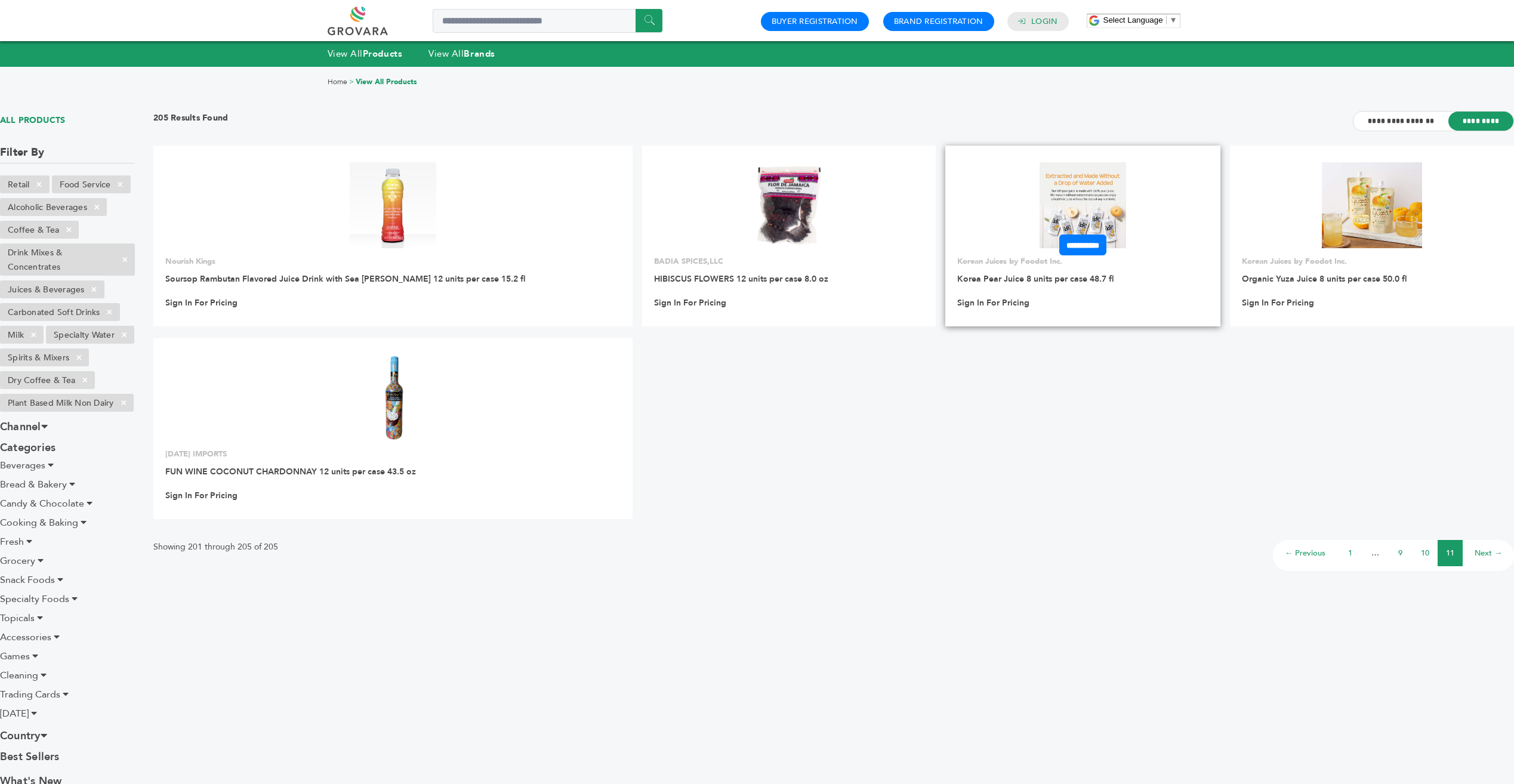
click at [1046, 201] on img at bounding box center [1082, 205] width 86 height 86
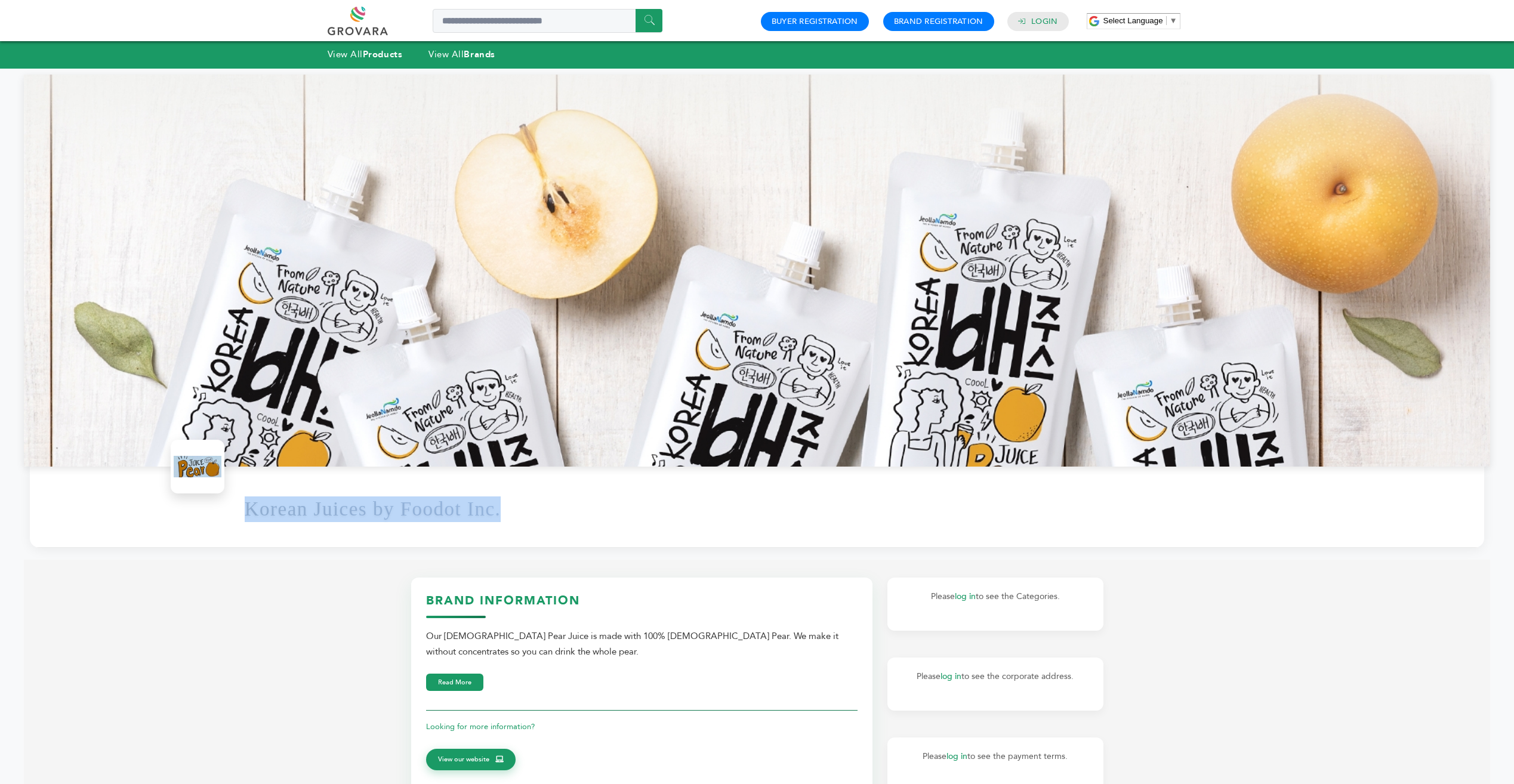
drag, startPoint x: 501, startPoint y: 512, endPoint x: 240, endPoint y: 512, distance: 261.0
click at [240, 512] on div "Korean Juices by Foodot Inc." at bounding box center [757, 507] width 1454 height 81
copy h1 "Korean Juices by Foodot Inc."
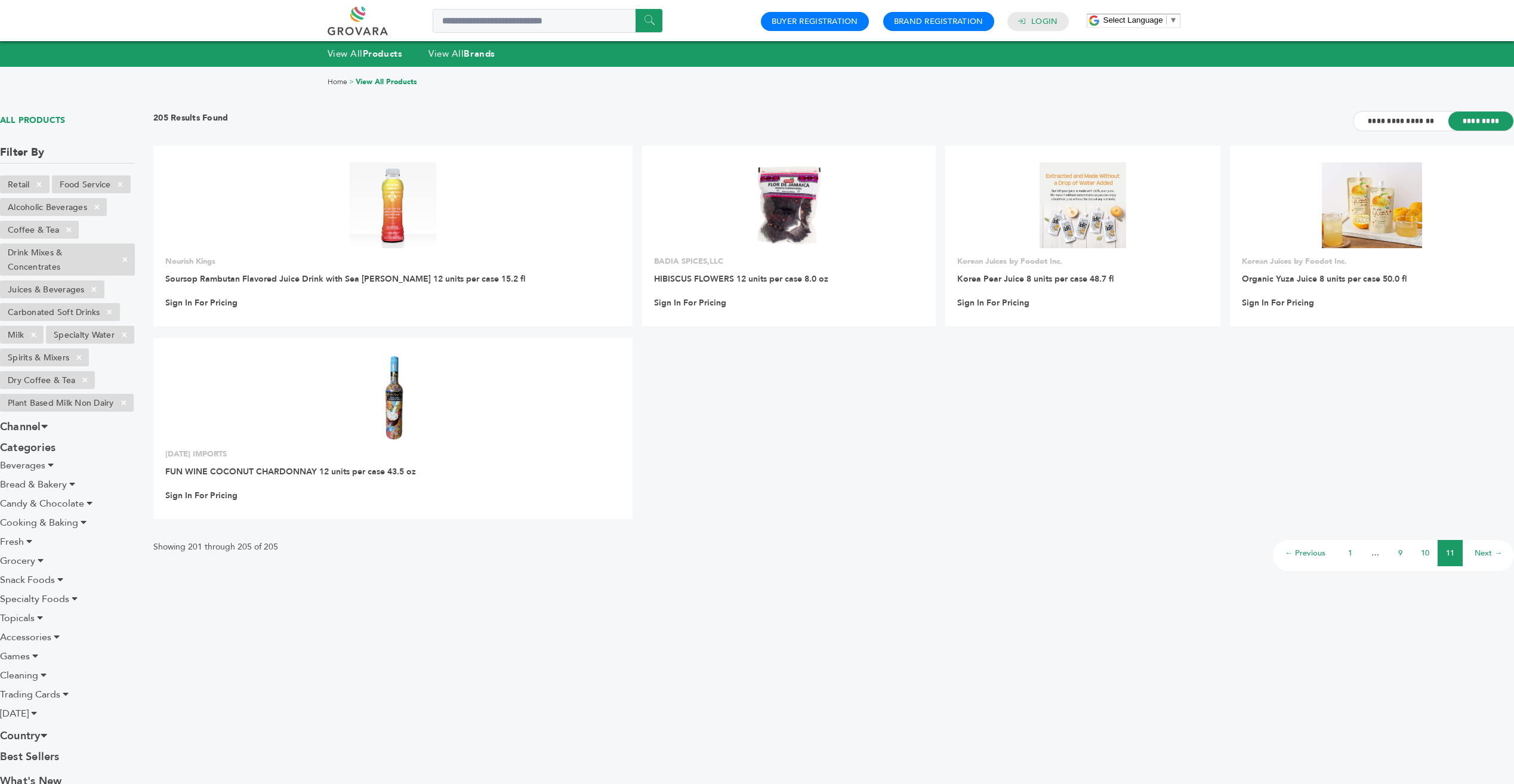
click at [1314, 552] on link "← Previous" at bounding box center [1305, 553] width 41 height 11
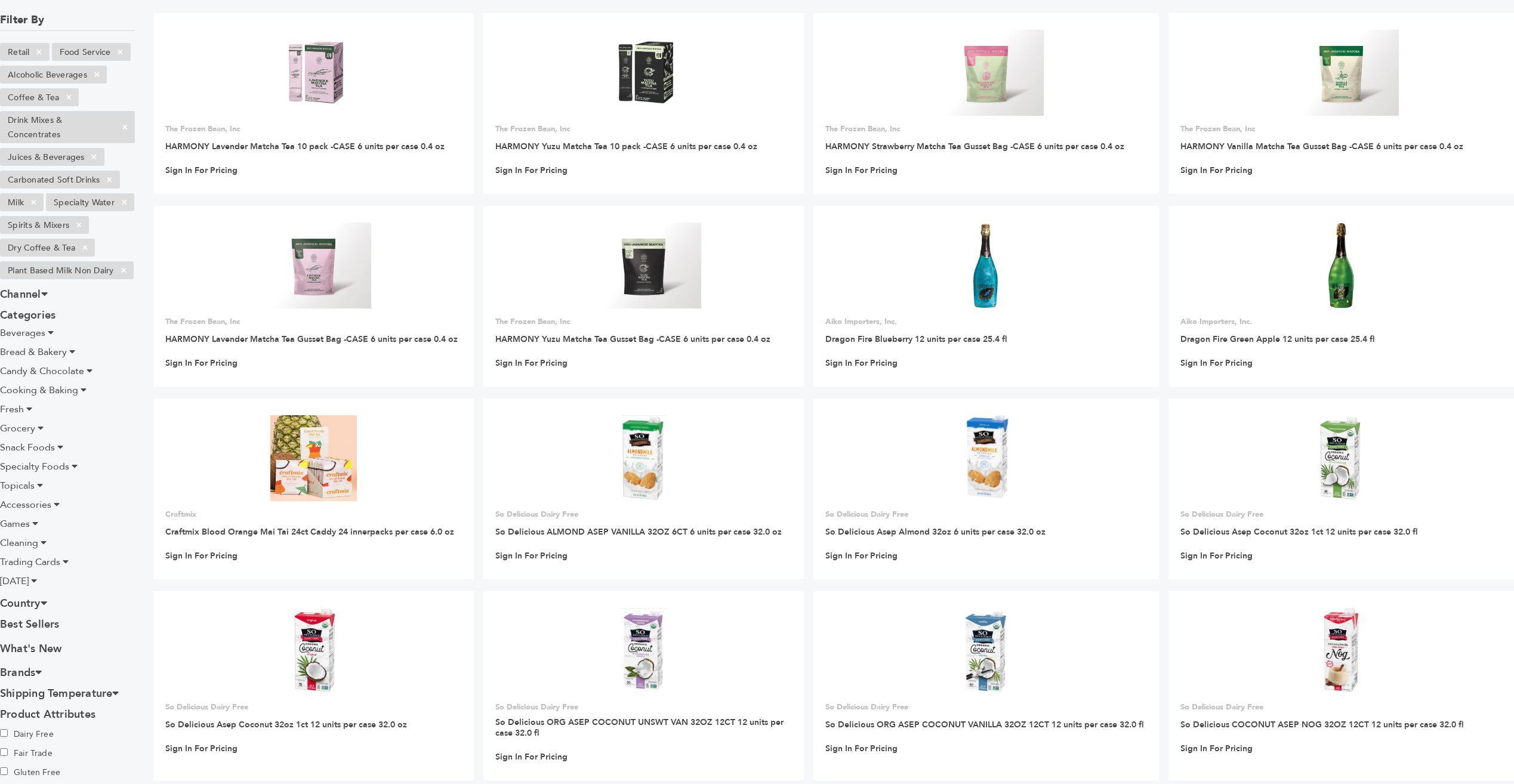
scroll to position [125, 0]
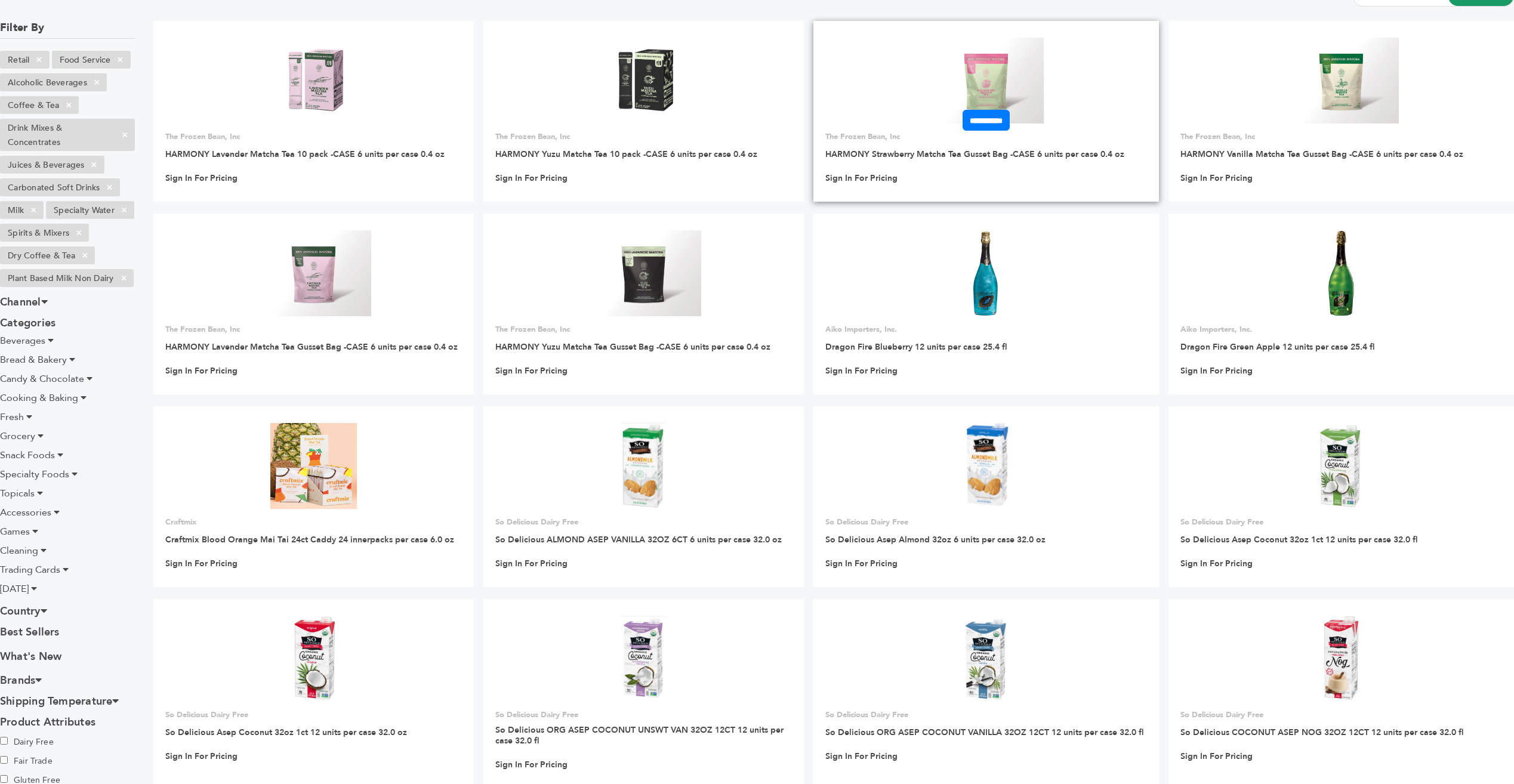
click at [1013, 79] on img at bounding box center [987, 81] width 115 height 86
